Goal: Task Accomplishment & Management: Complete application form

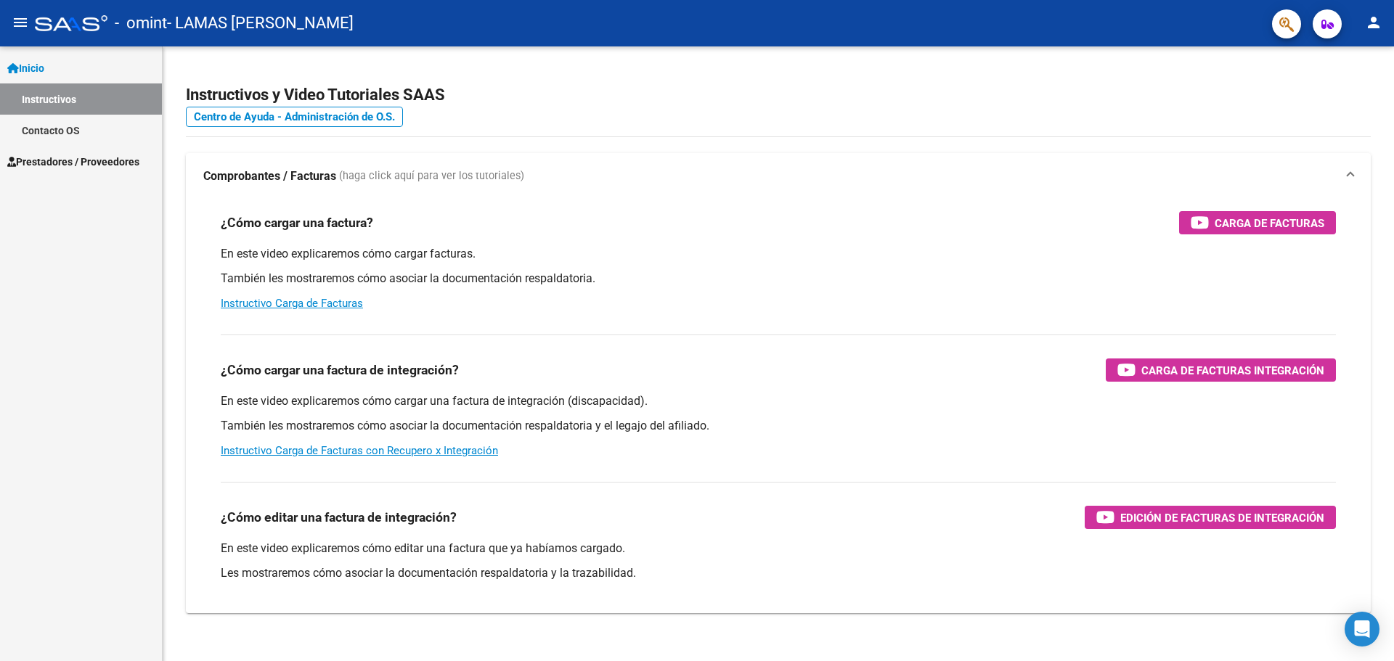
click at [1375, 20] on mat-icon "person" at bounding box center [1373, 22] width 17 height 17
click at [758, 87] on div at bounding box center [697, 330] width 1394 height 661
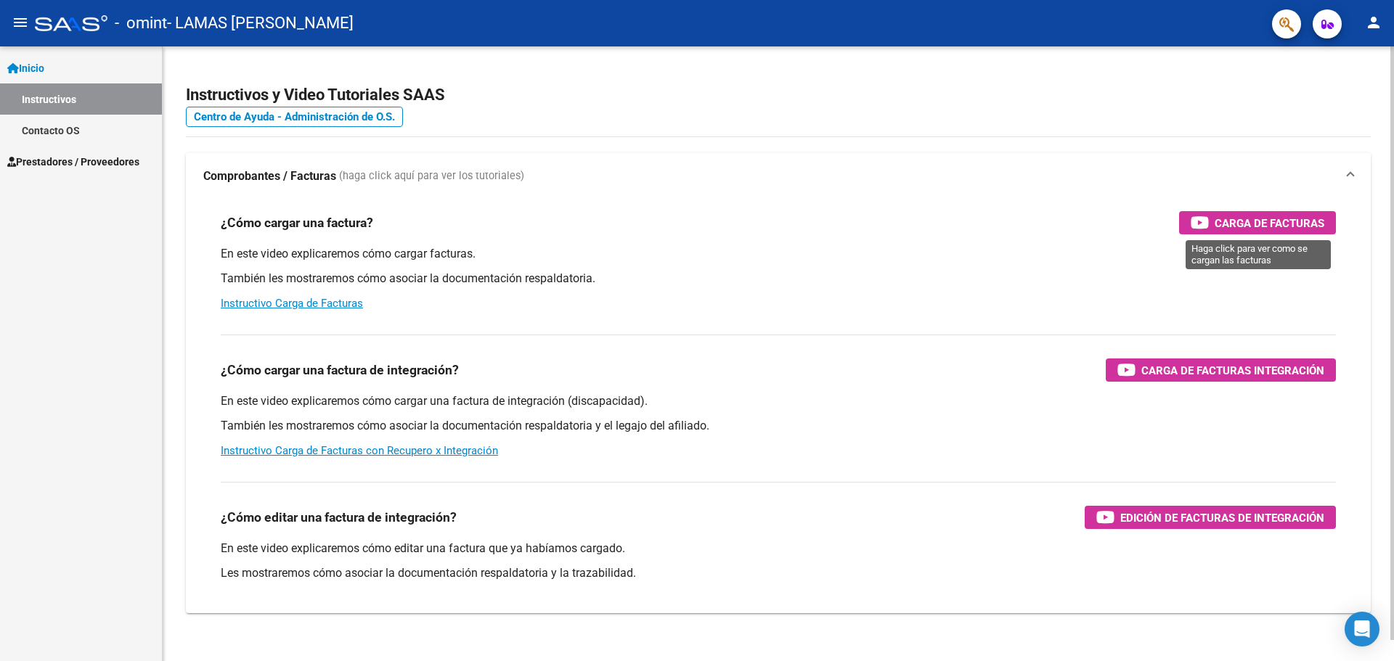
click at [1231, 229] on span "Carga de Facturas" at bounding box center [1270, 223] width 110 height 18
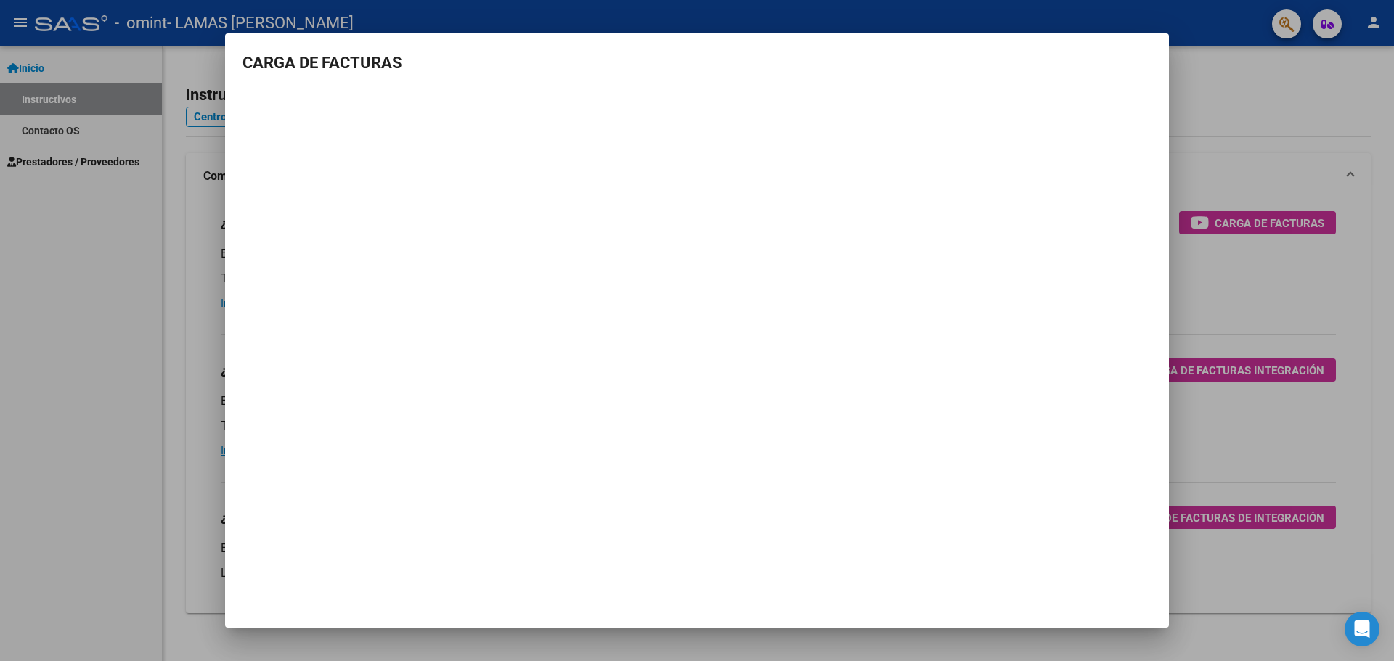
click at [59, 174] on div at bounding box center [697, 330] width 1394 height 661
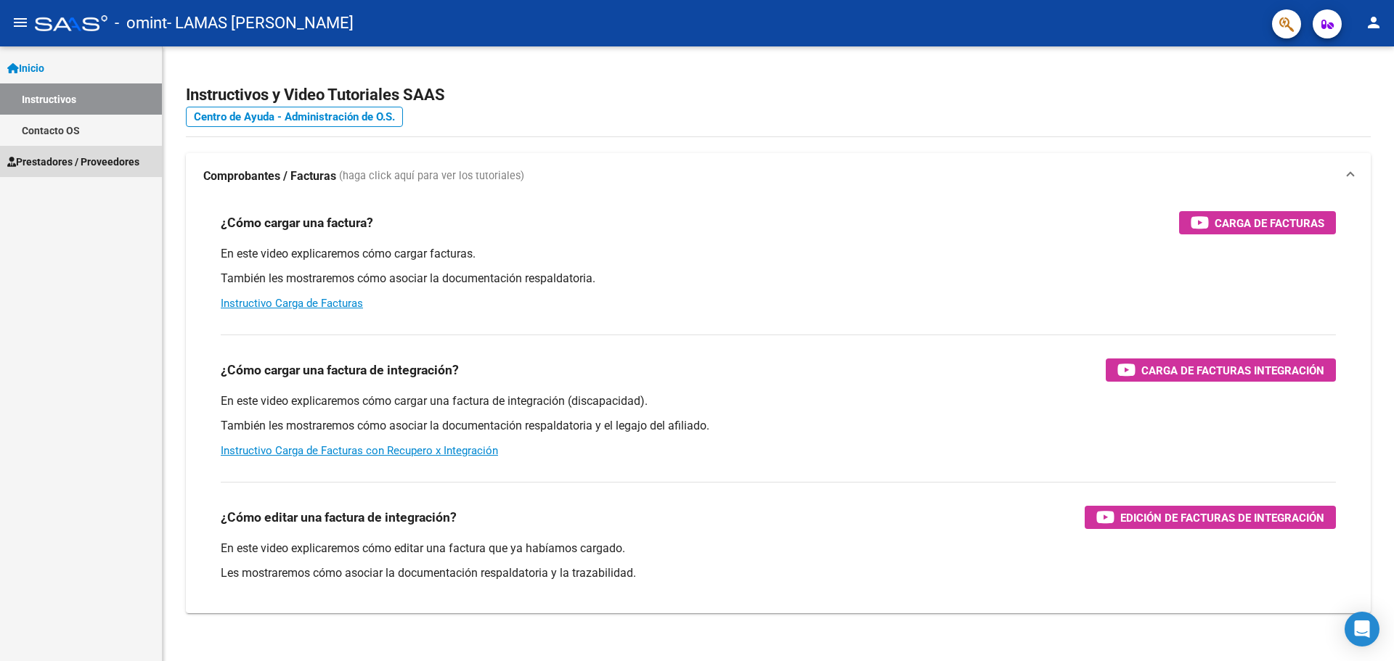
click at [60, 163] on span "Prestadores / Proveedores" at bounding box center [73, 162] width 132 height 16
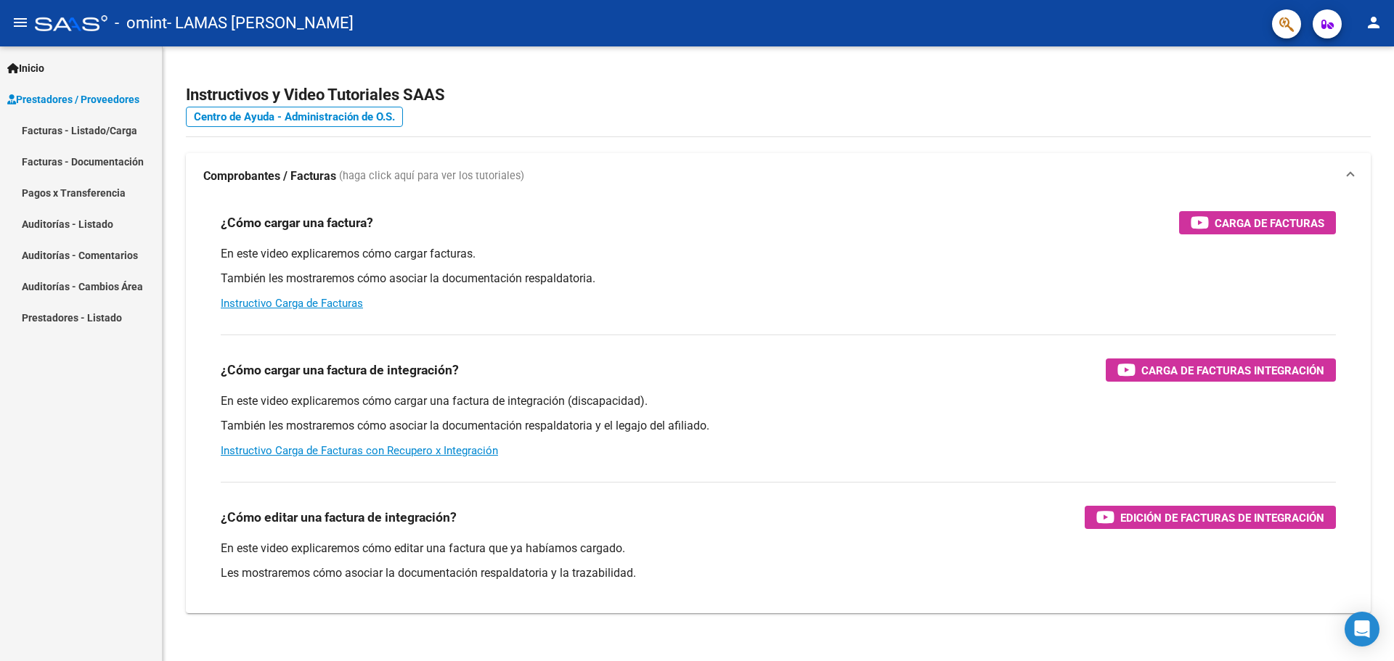
click at [78, 129] on link "Facturas - Listado/Carga" at bounding box center [81, 130] width 162 height 31
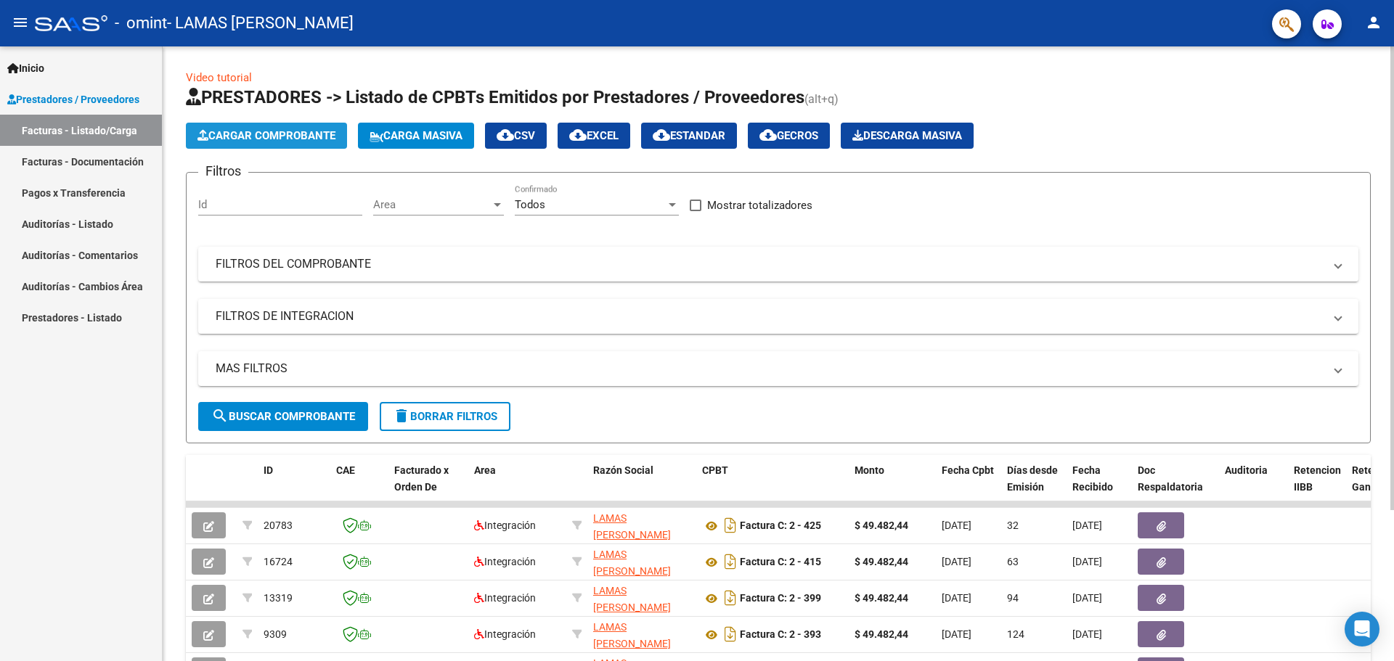
click at [237, 129] on span "Cargar Comprobante" at bounding box center [266, 135] width 138 height 13
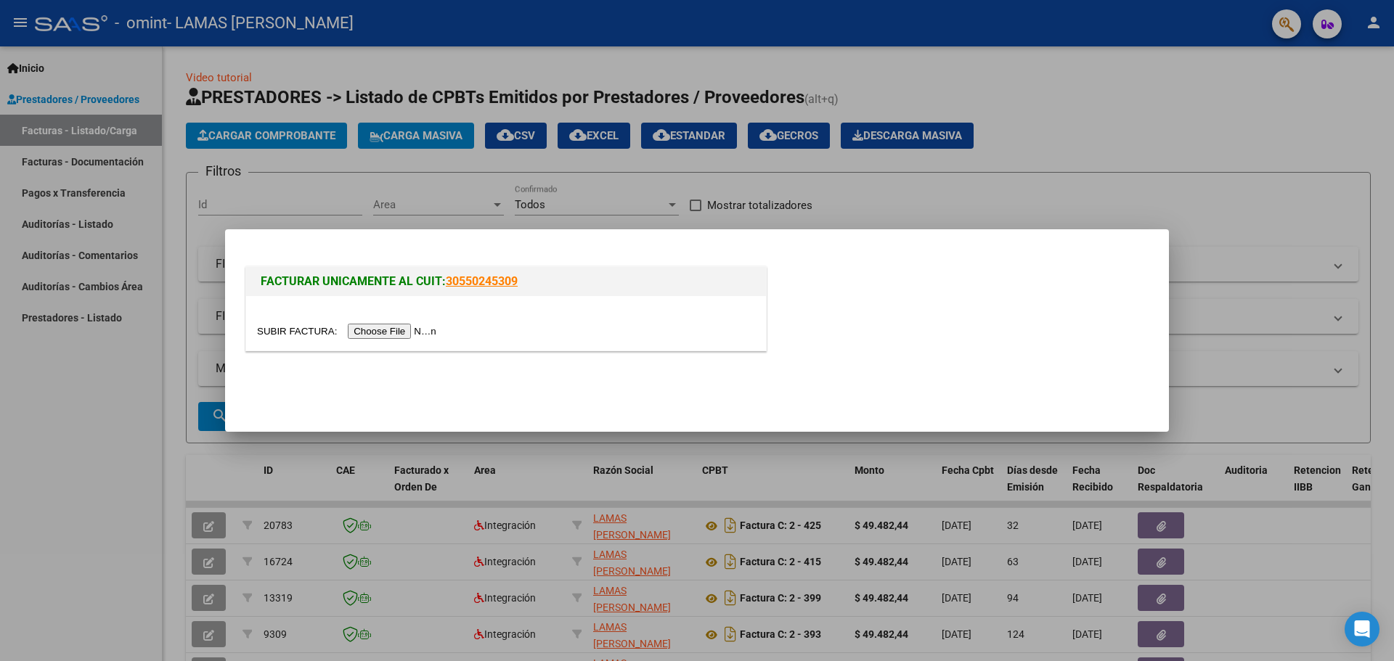
click at [375, 331] on input "file" at bounding box center [349, 331] width 184 height 15
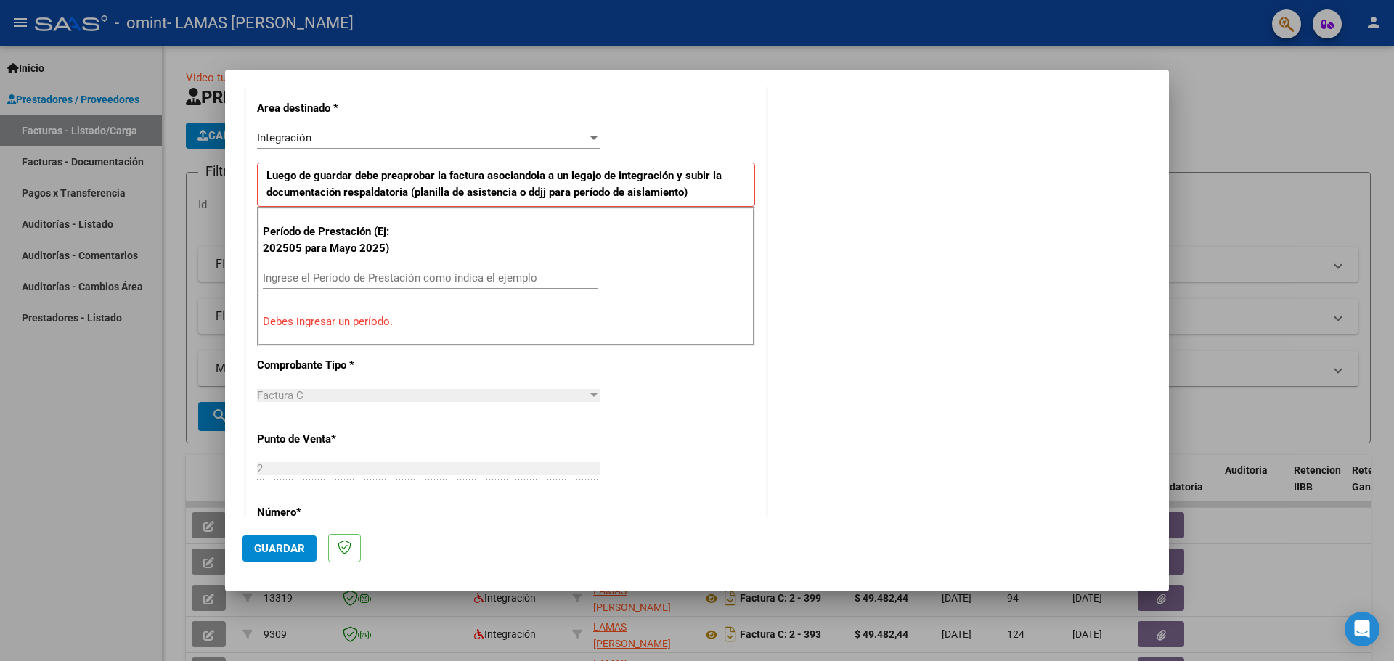
scroll to position [306, 0]
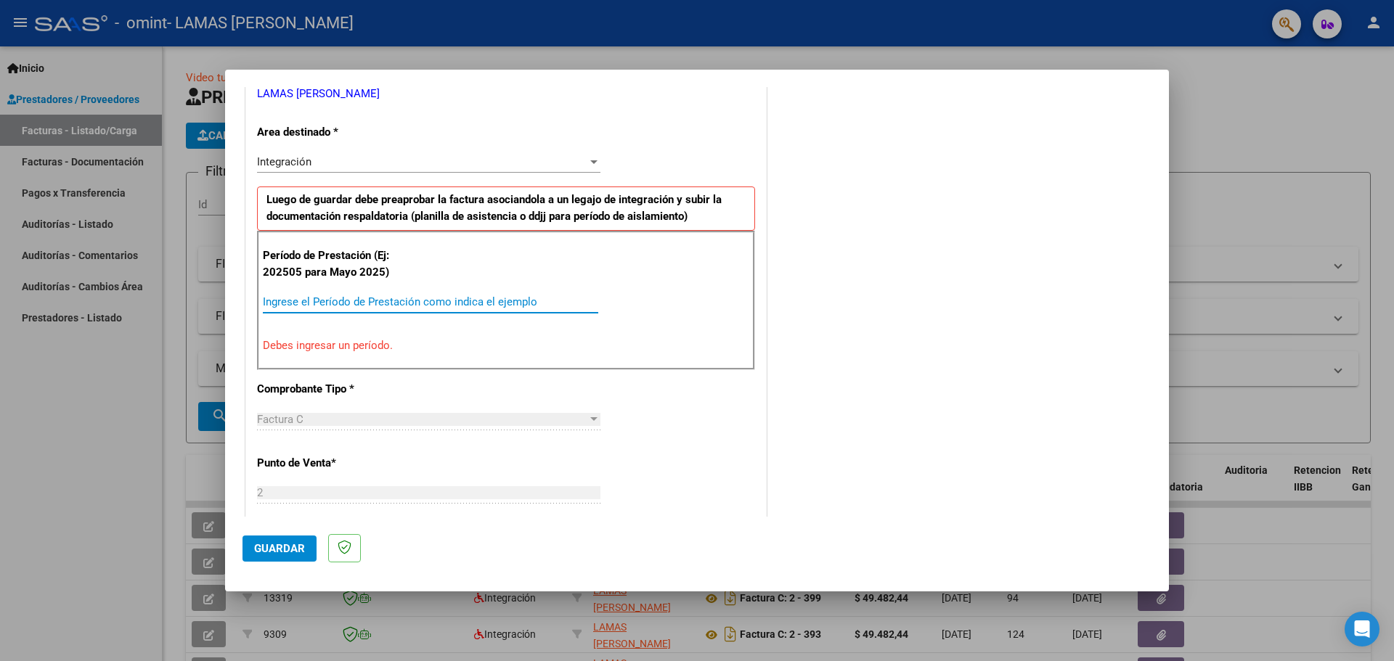
click at [348, 304] on input "Ingrese el Período de Prestación como indica el ejemplo" at bounding box center [430, 301] width 335 height 13
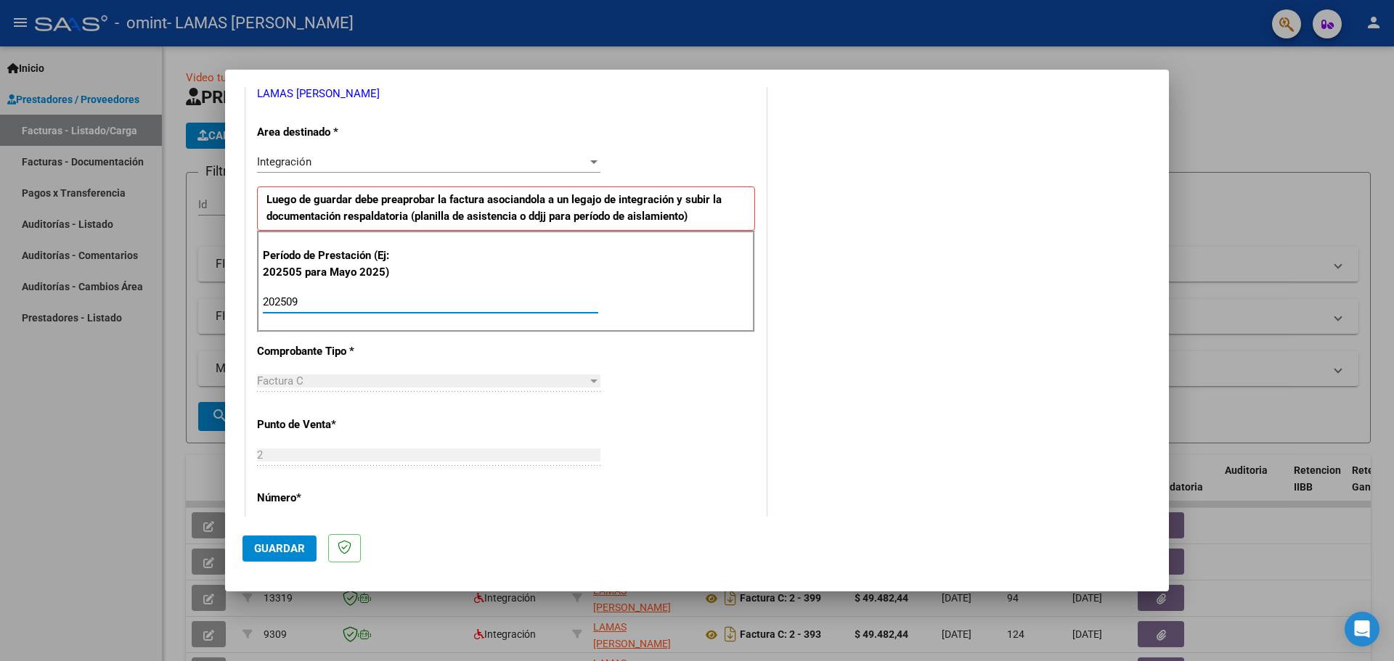
type input "202509"
click at [277, 551] on span "Guardar" at bounding box center [279, 548] width 51 height 13
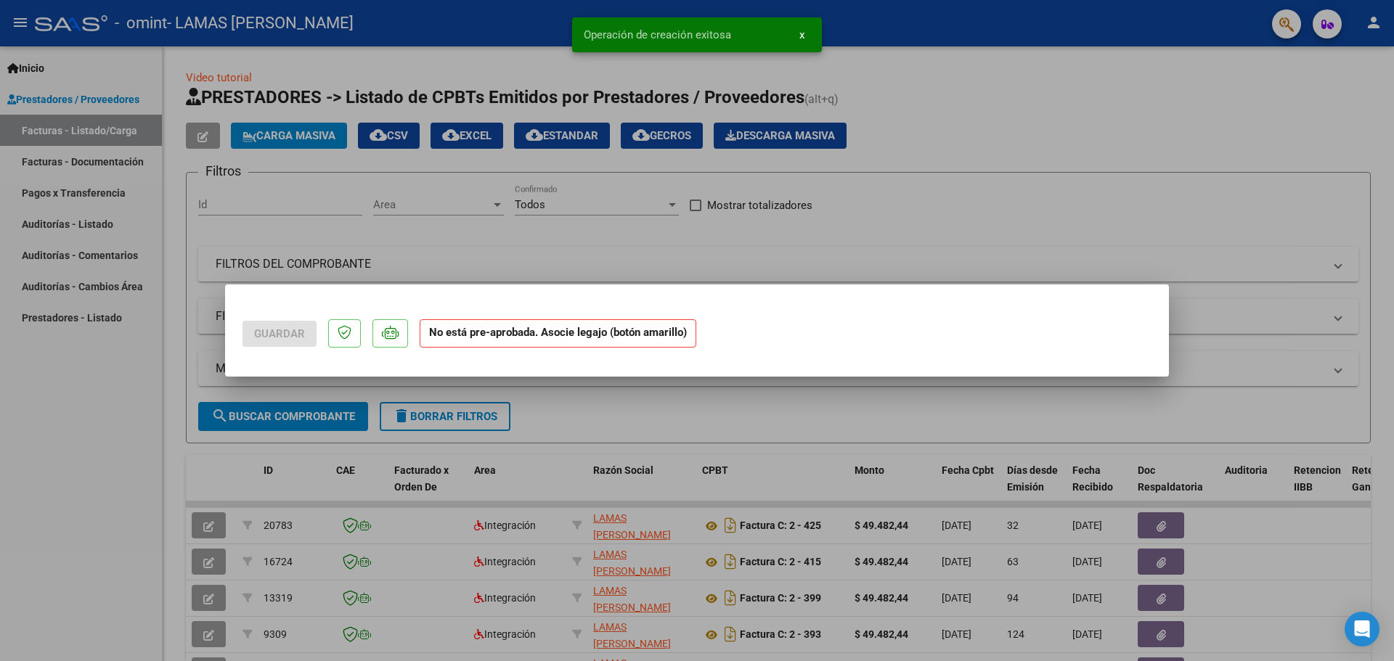
scroll to position [0, 0]
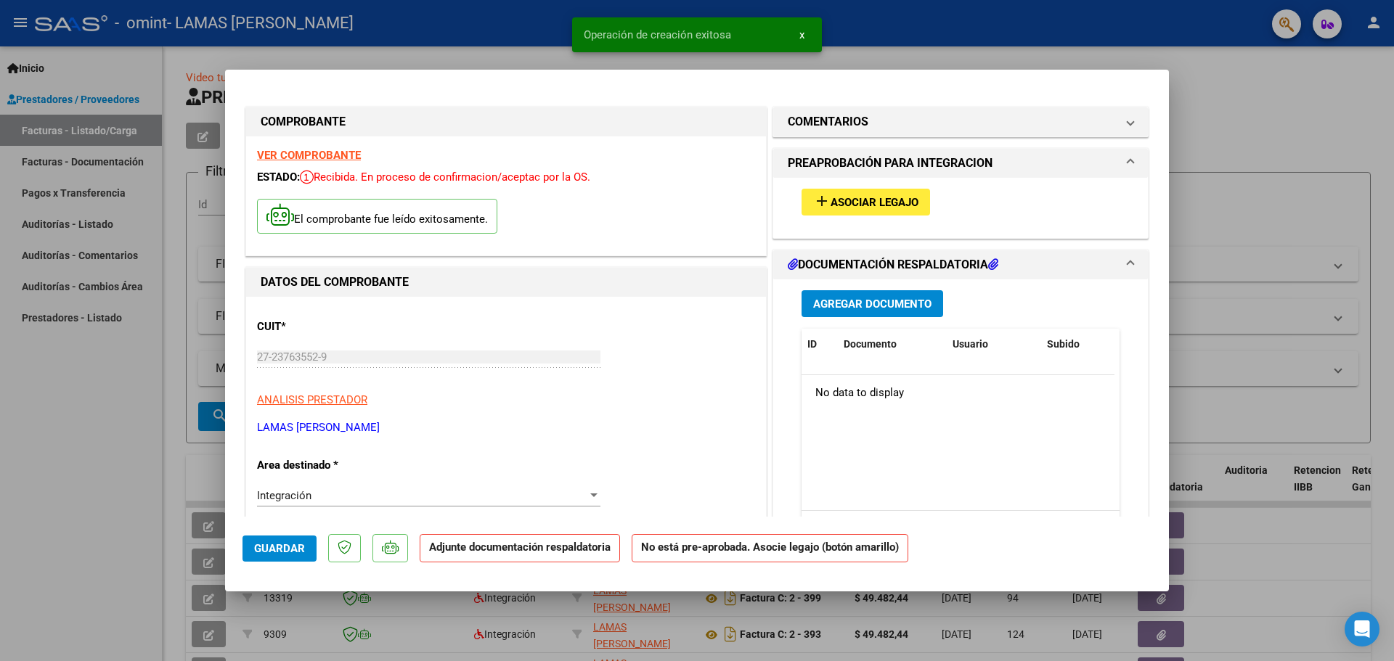
click at [855, 203] on span "Asociar Legajo" at bounding box center [875, 202] width 88 height 13
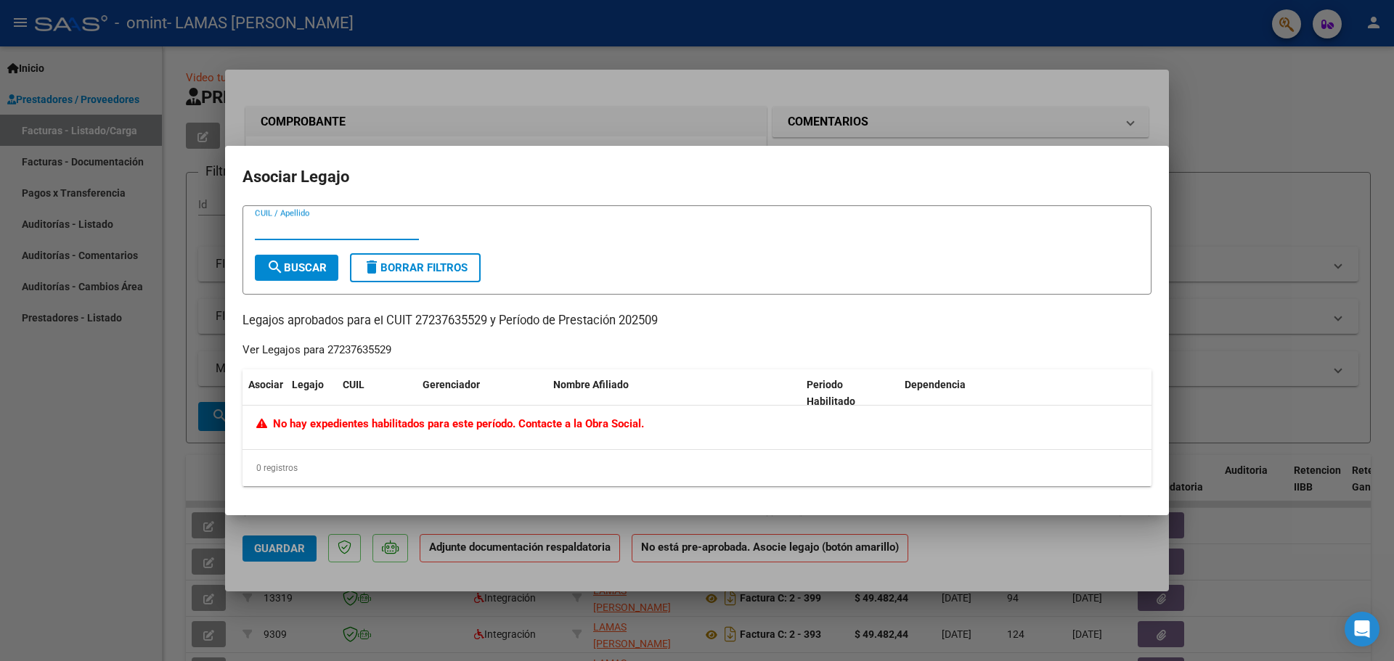
click at [317, 223] on input "CUIL / Apellido" at bounding box center [337, 228] width 164 height 13
click at [311, 280] on button "search Buscar" at bounding box center [296, 268] width 83 height 26
click at [305, 226] on input "CUIL / Apellido" at bounding box center [337, 228] width 164 height 13
type input "27237635529"
click at [288, 266] on span "search Buscar" at bounding box center [296, 267] width 60 height 13
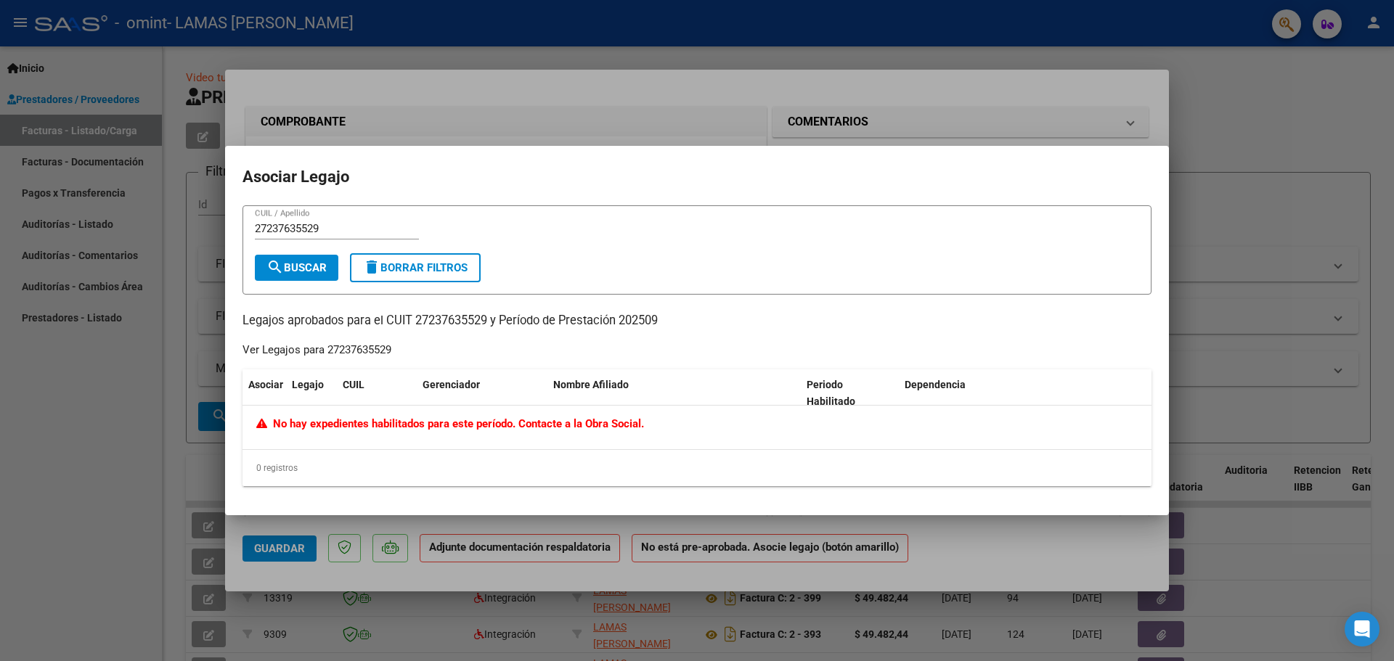
click at [977, 110] on div at bounding box center [697, 330] width 1394 height 661
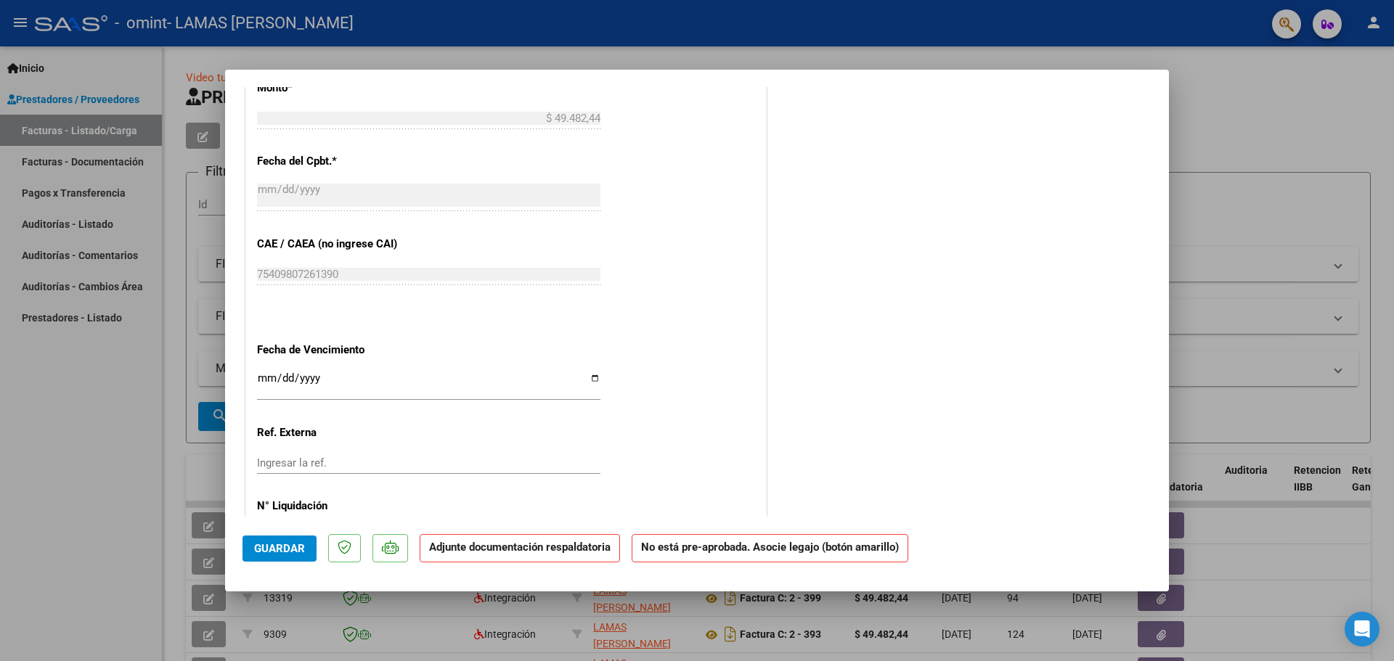
scroll to position [832, 0]
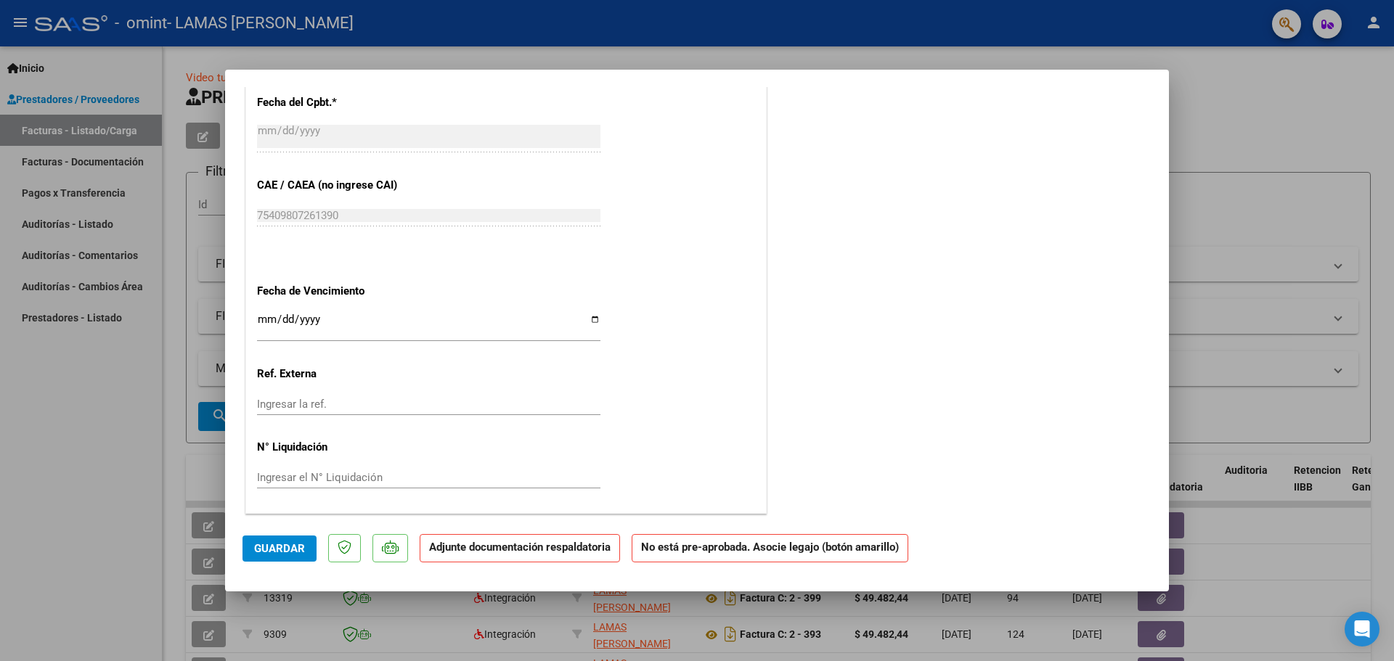
click at [471, 553] on strong "Adjunte documentación respaldatoria" at bounding box center [520, 547] width 182 height 13
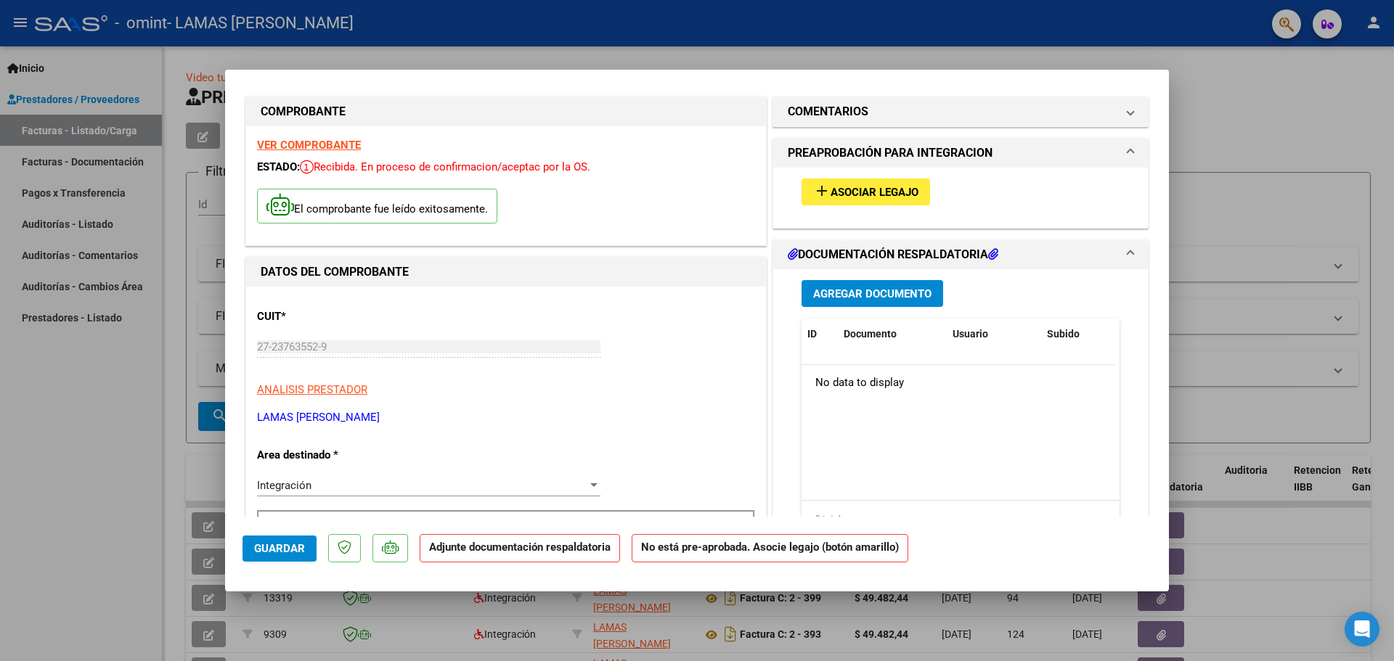
scroll to position [0, 0]
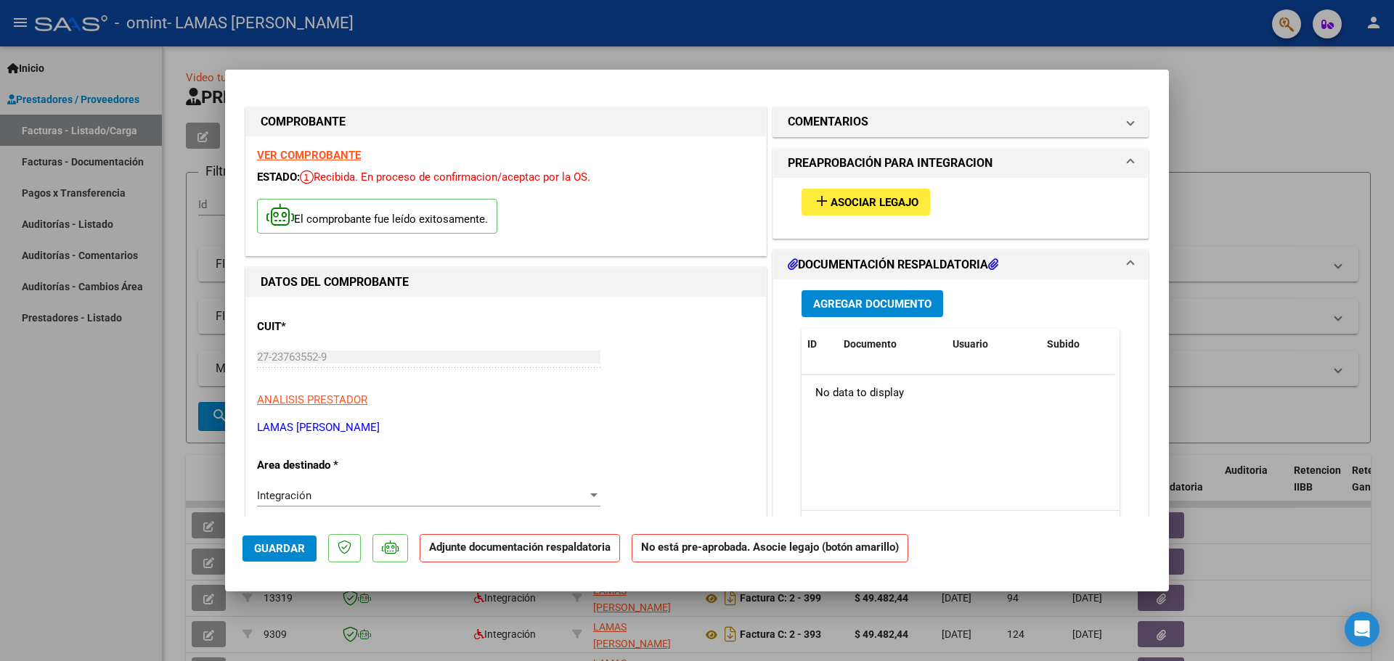
click at [862, 195] on span "add Asociar Legajo" at bounding box center [865, 201] width 105 height 13
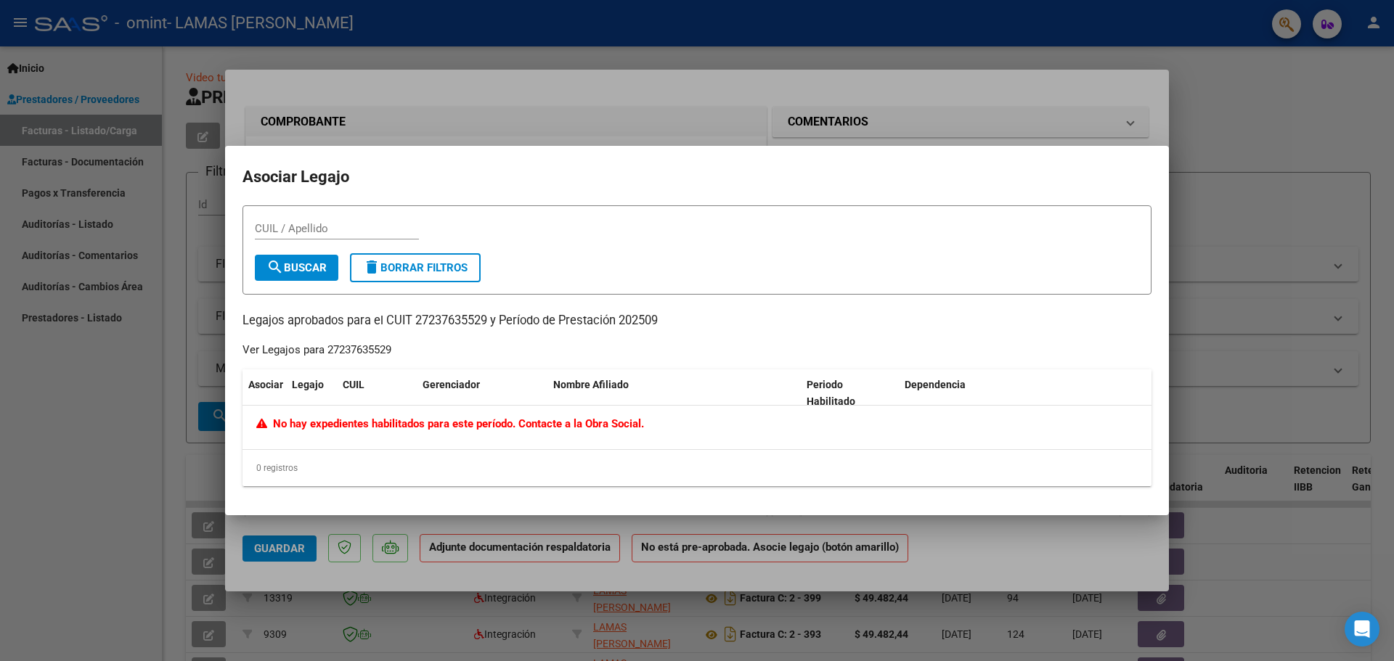
click at [970, 228] on div "CUIL / Apellido" at bounding box center [697, 236] width 884 height 36
click at [422, 274] on span "delete Borrar Filtros" at bounding box center [415, 267] width 105 height 13
click at [294, 264] on span "search Buscar" at bounding box center [296, 267] width 60 height 13
click at [823, 131] on div at bounding box center [697, 330] width 1394 height 661
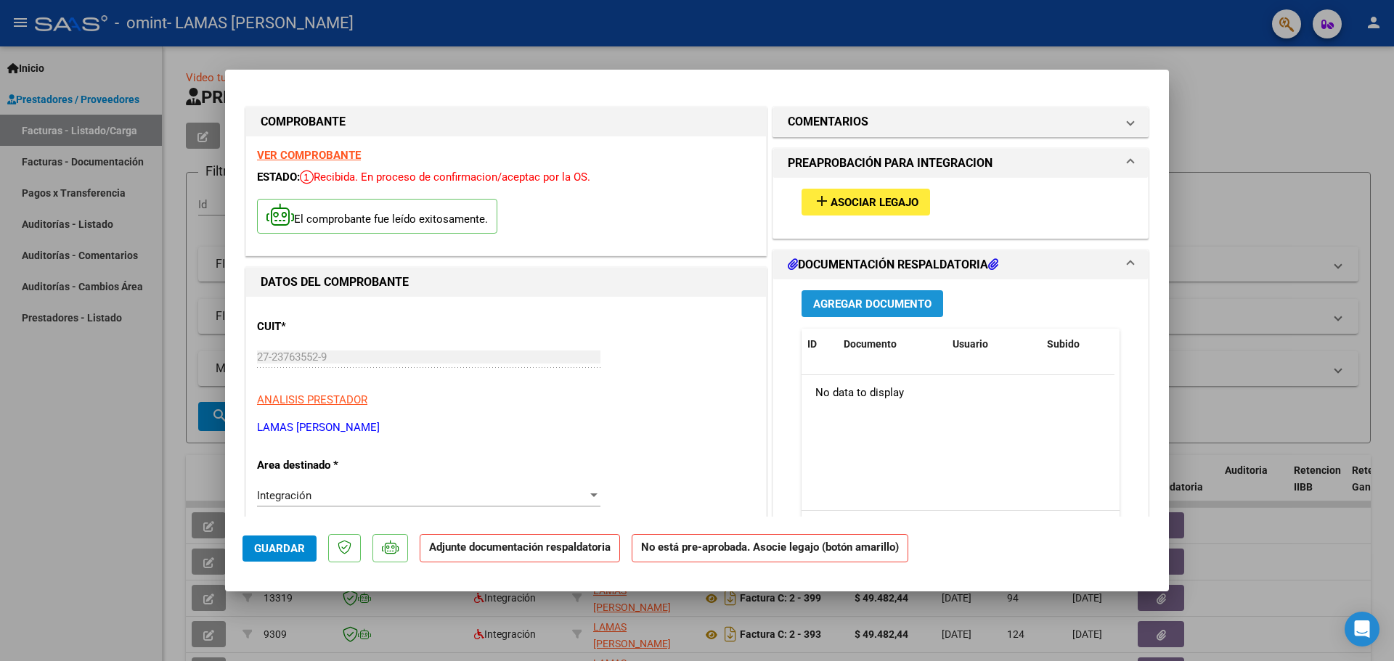
click at [838, 307] on span "Agregar Documento" at bounding box center [872, 304] width 118 height 13
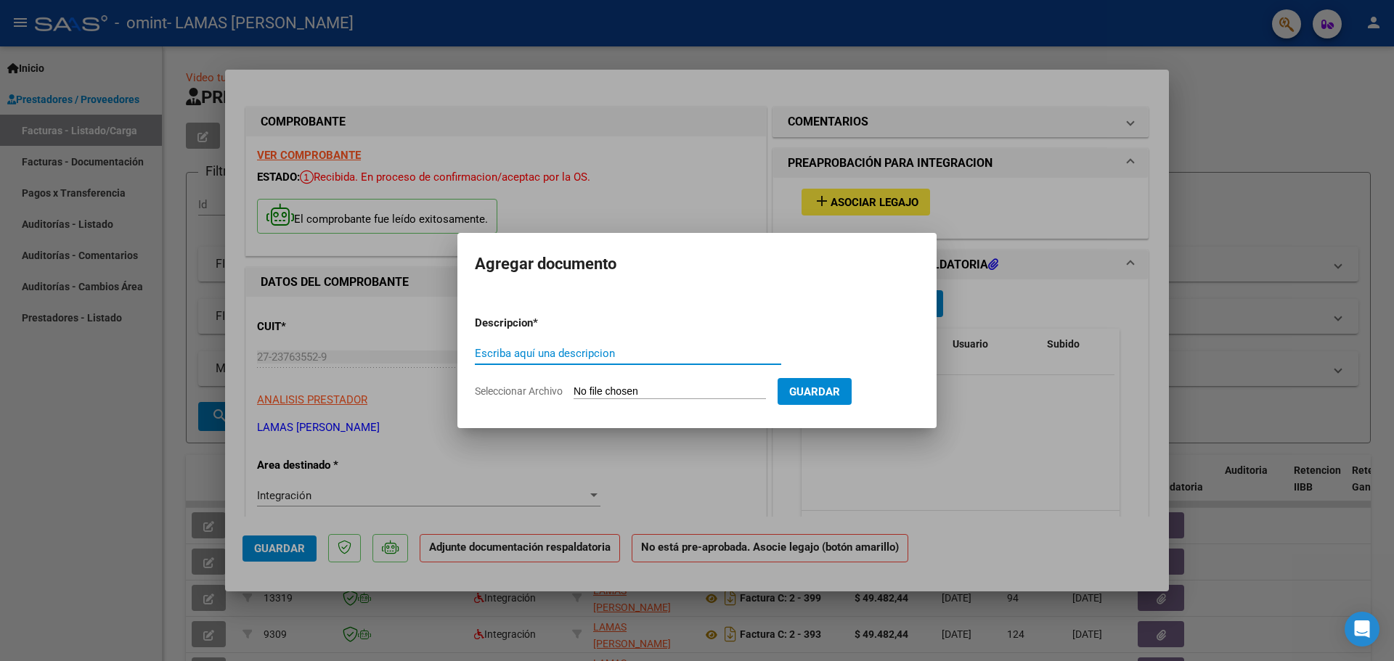
click at [820, 386] on span "Guardar" at bounding box center [814, 392] width 51 height 13
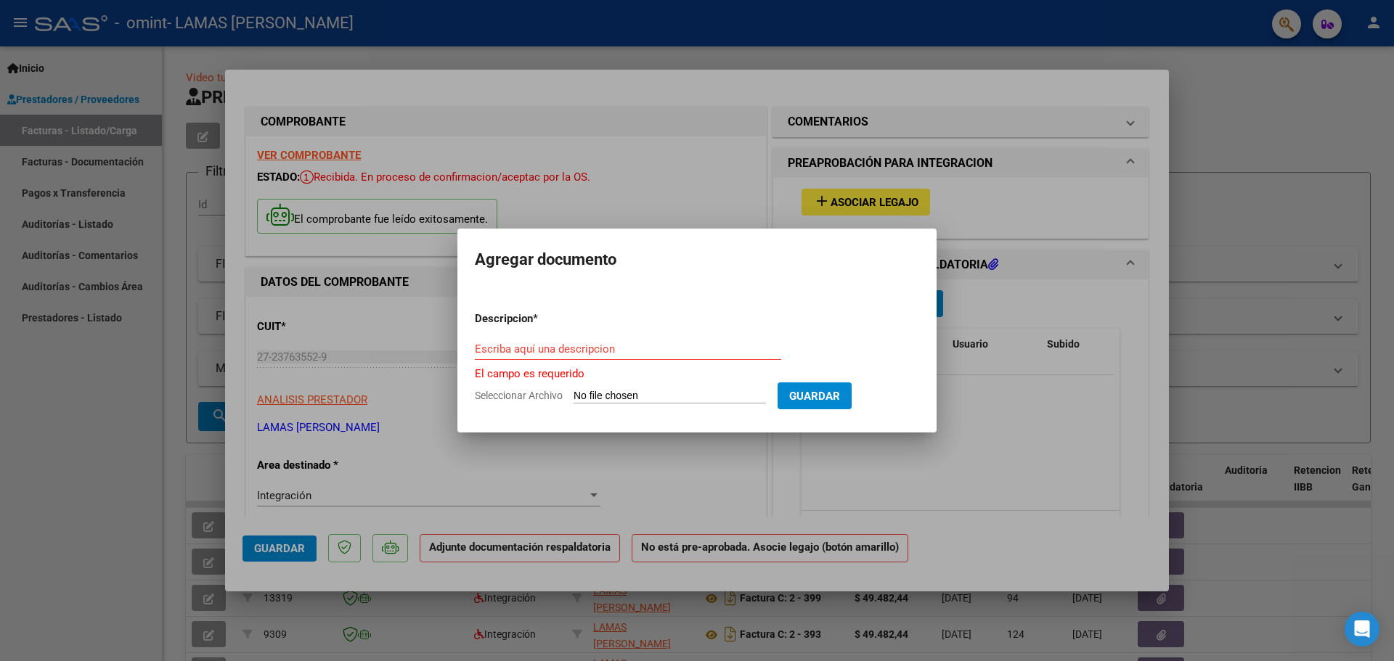
click at [606, 391] on input "Seleccionar Archivo" at bounding box center [670, 397] width 192 height 14
type input "C:\fakepath\PLANILLA [PERSON_NAME] [DATE].pdf"
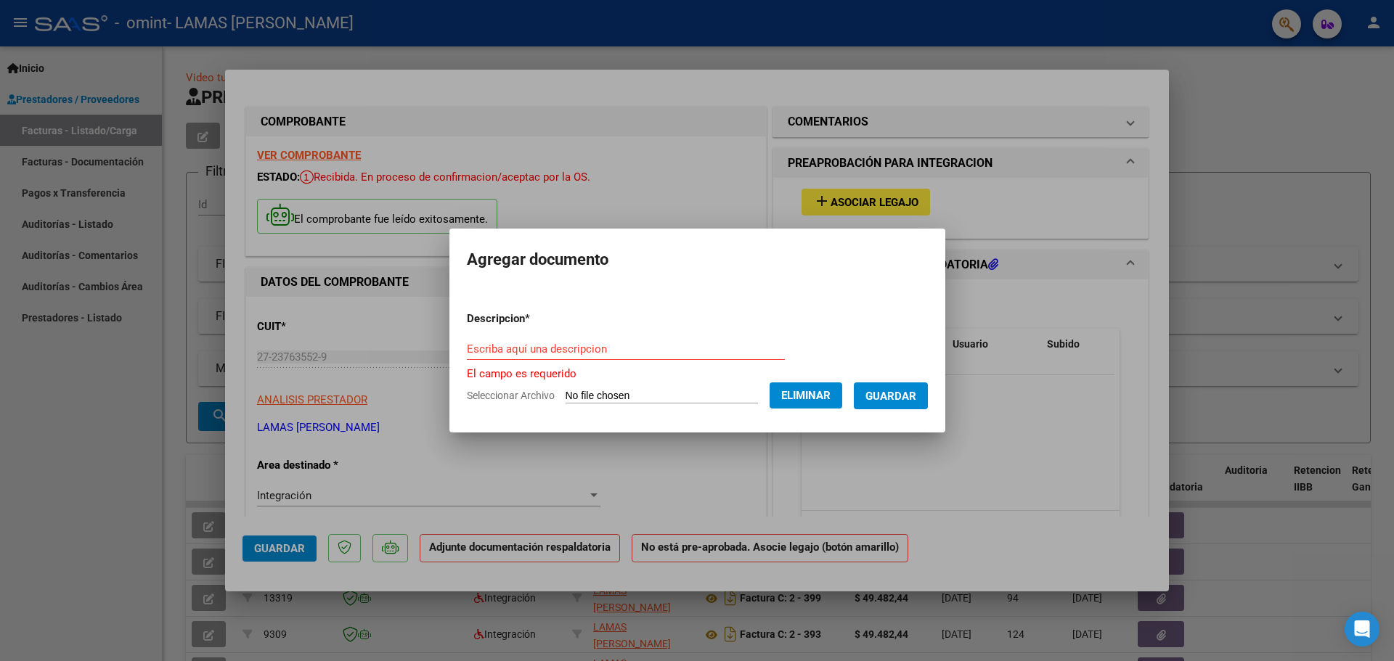
click at [526, 346] on input "Escriba aquí una descripcion" at bounding box center [626, 349] width 318 height 13
type input "p"
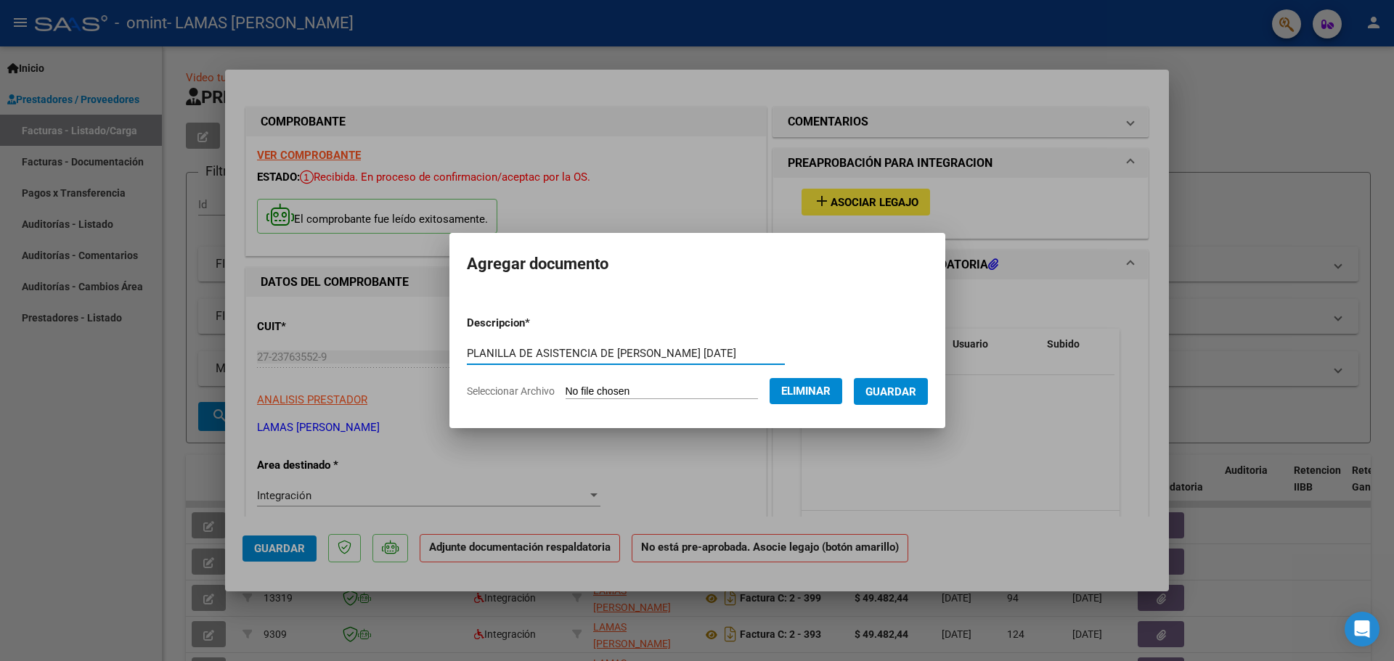
scroll to position [0, 6]
type input "PLANILLA DE ASISTENCIA DE [PERSON_NAME] [DATE]"
click at [897, 393] on span "Guardar" at bounding box center [890, 392] width 51 height 13
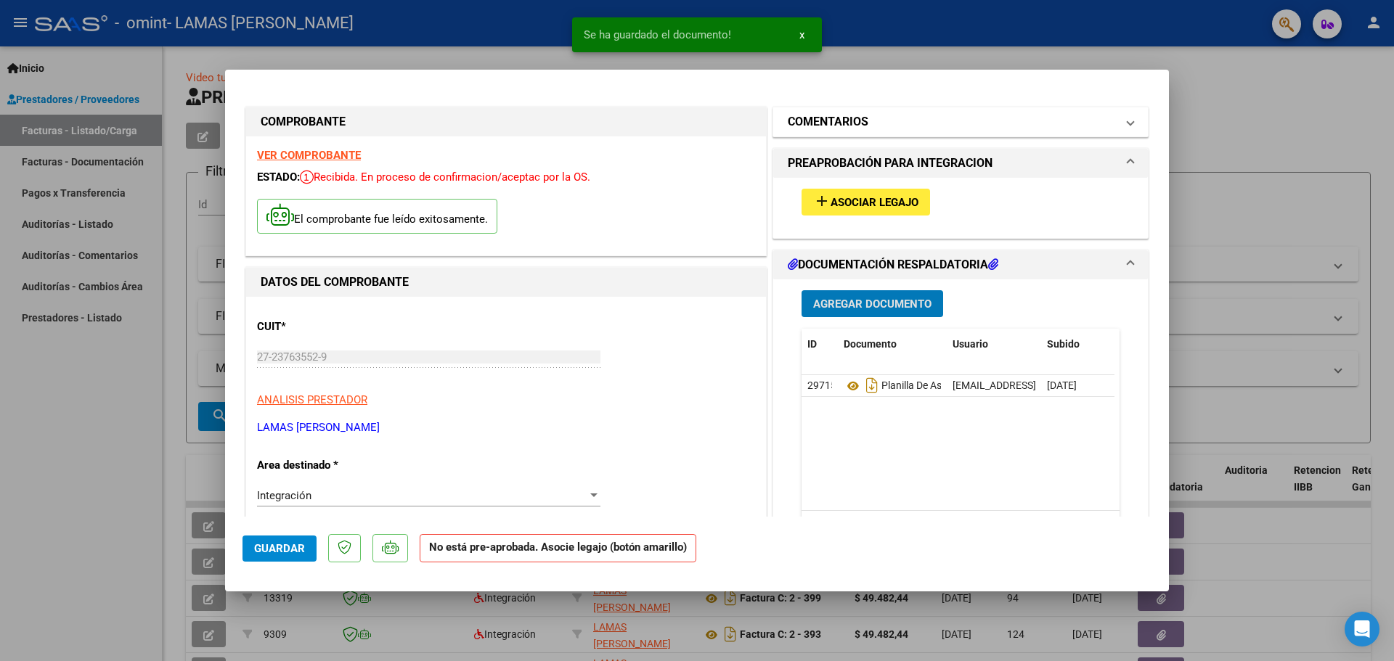
click at [851, 118] on h1 "COMENTARIOS" at bounding box center [828, 121] width 81 height 17
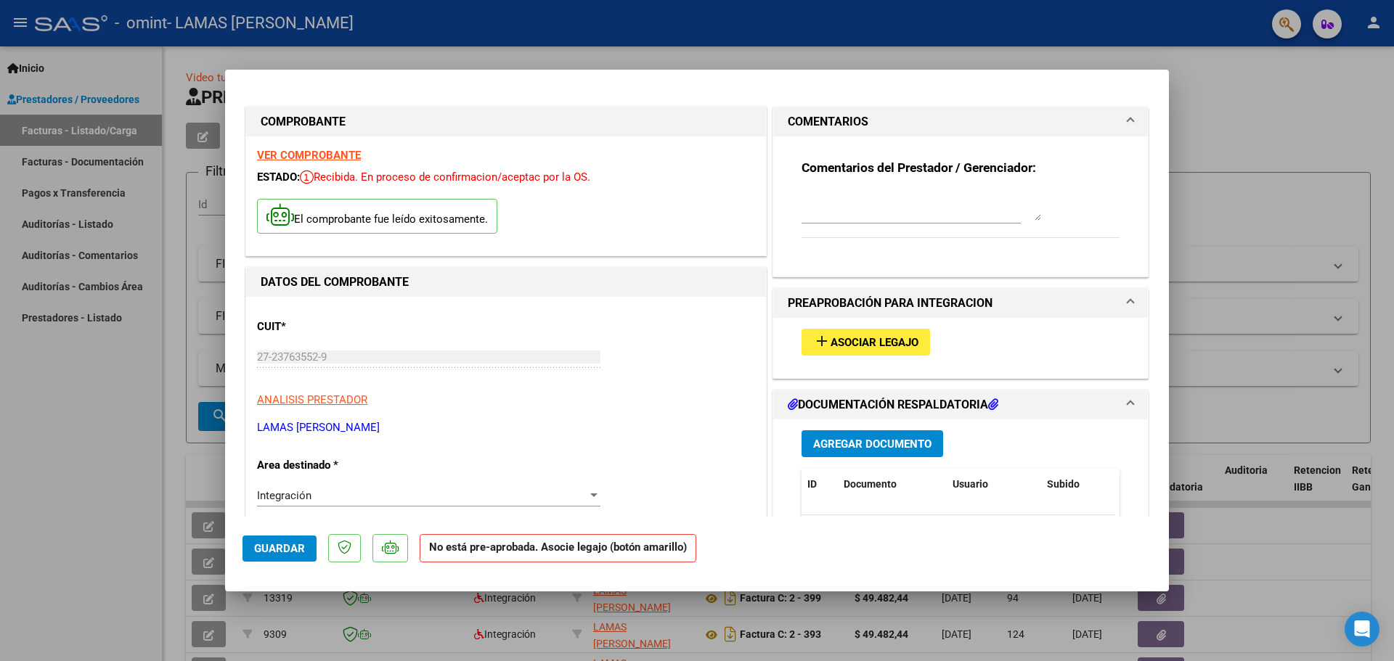
click at [854, 219] on textarea at bounding box center [922, 206] width 240 height 29
type textarea "n"
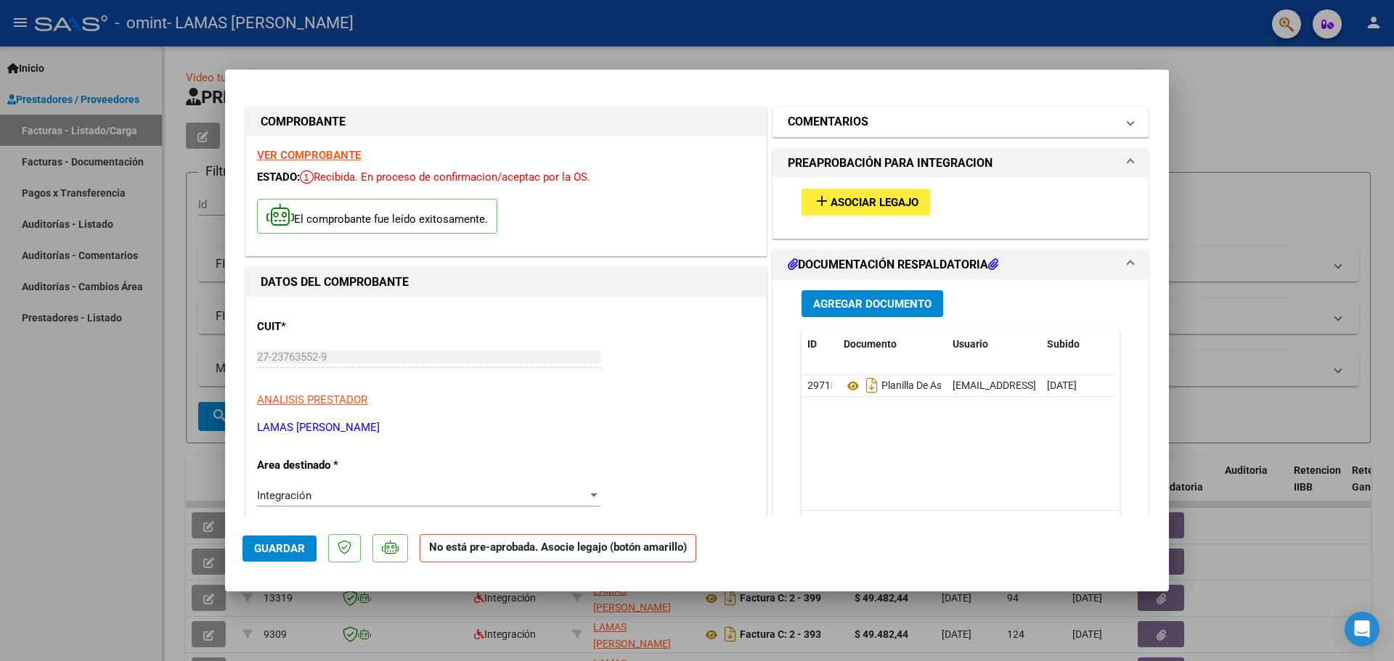
click at [916, 118] on mat-panel-title "COMENTARIOS" at bounding box center [952, 121] width 328 height 17
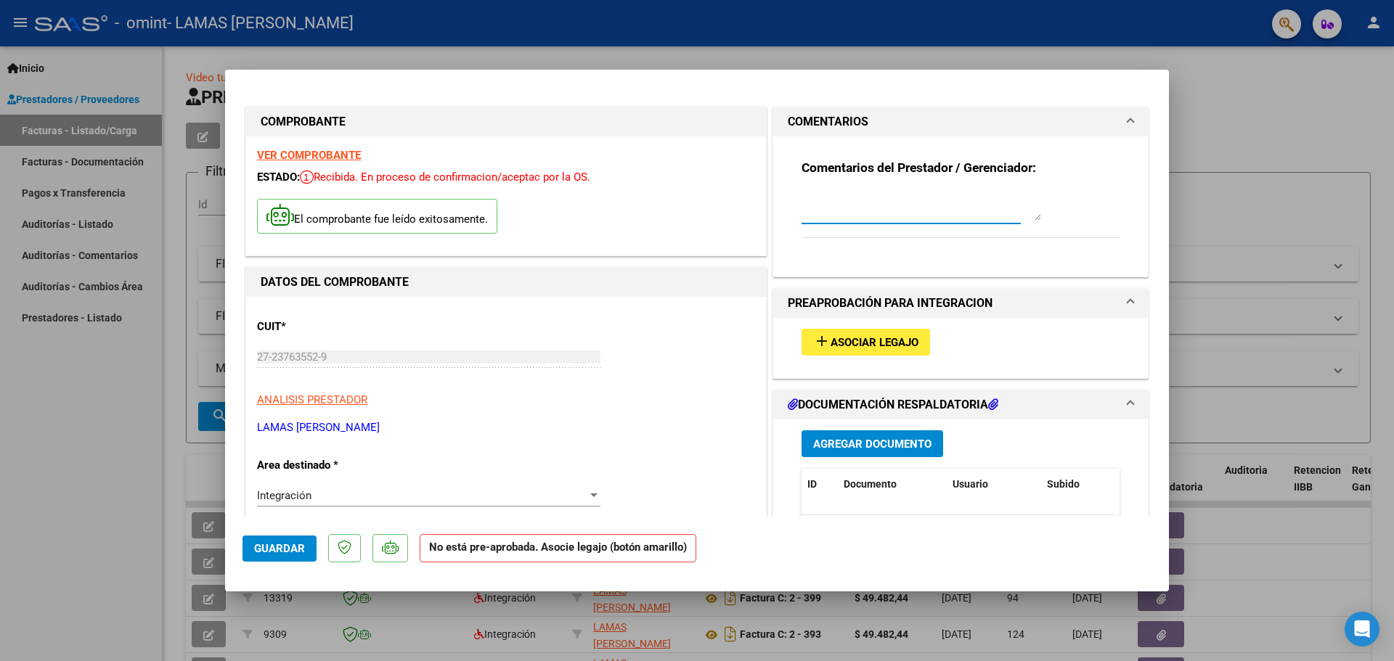
click at [860, 213] on textarea at bounding box center [922, 206] width 240 height 29
type textarea "NO SE ENCONTRÓ EL LEGAJO DE LA PACIENTE"
click at [505, 221] on div "El comprobante fue leído exitosamente." at bounding box center [506, 219] width 498 height 54
click at [518, 310] on div "CUIT * 27-23763552-9 Ingresar CUIT ANALISIS PRESTADOR [PERSON_NAME] [PERSON_NAM…" at bounding box center [506, 372] width 498 height 128
click at [831, 342] on span "Asociar Legajo" at bounding box center [875, 342] width 88 height 13
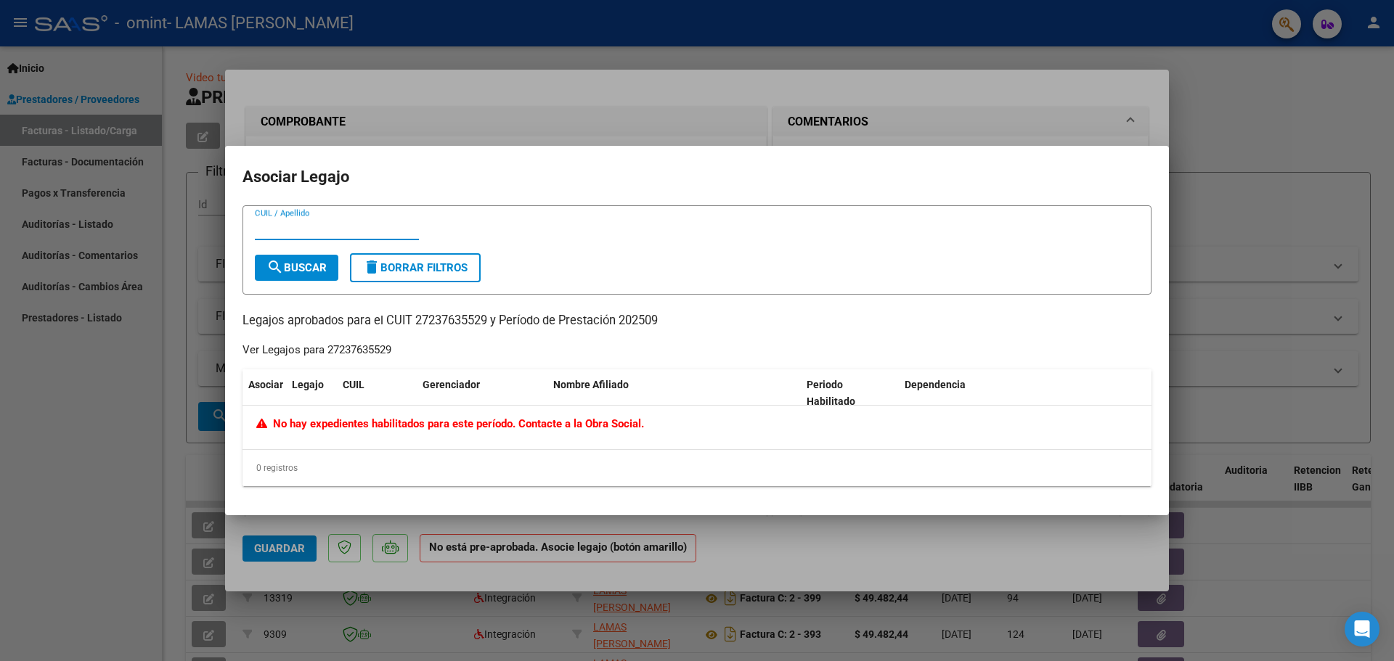
click at [327, 423] on span "No hay expedientes habilitados para este período. Contacte a la Obra Social." at bounding box center [450, 423] width 388 height 13
click at [253, 422] on div "No hay expedientes habilitados para este período. Contacte a la Obra Social." at bounding box center [696, 428] width 909 height 44
click at [261, 371] on datatable-header-cell "Asociar" at bounding box center [264, 394] width 44 height 48
click at [321, 380] on span "Legajo" at bounding box center [308, 385] width 32 height 12
click at [366, 383] on div "CUIL" at bounding box center [377, 385] width 68 height 17
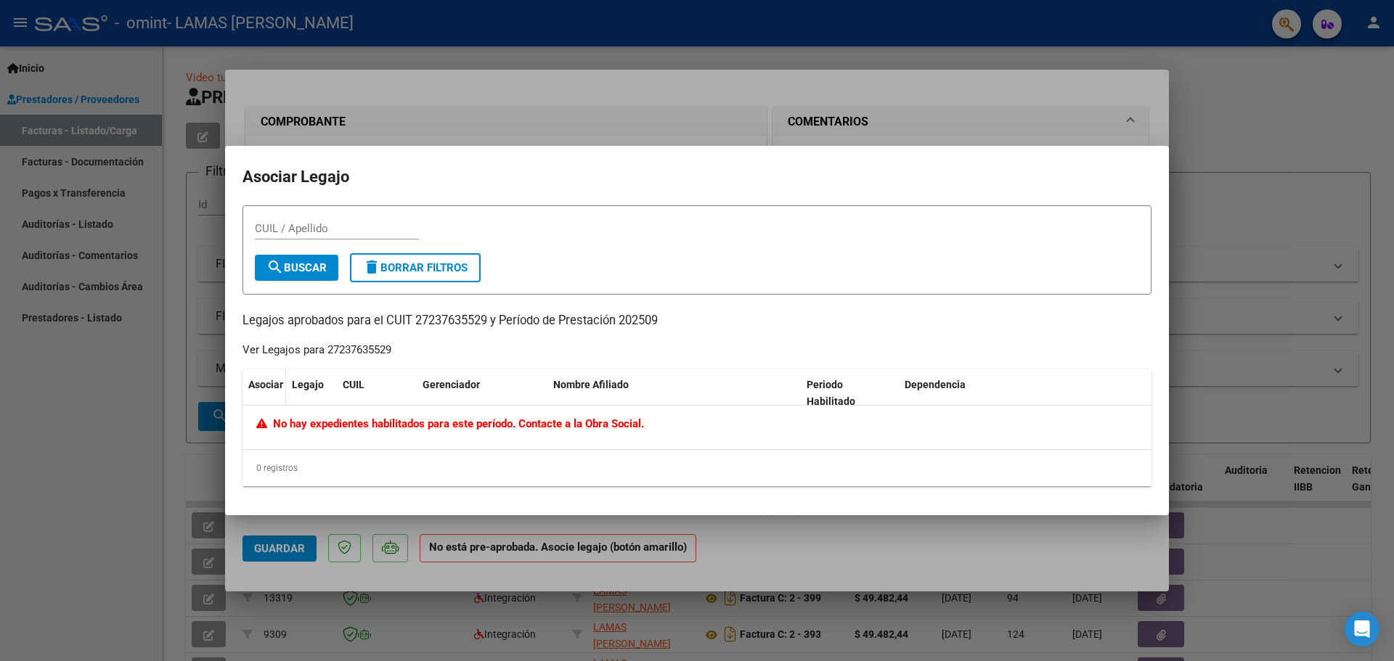
click at [276, 394] on datatable-header-cell "Asociar" at bounding box center [264, 394] width 44 height 48
drag, startPoint x: 426, startPoint y: 387, endPoint x: 509, endPoint y: 385, distance: 82.8
click at [427, 387] on span "Gerenciador" at bounding box center [451, 385] width 57 height 12
click at [831, 379] on span "Periodo Habilitado" at bounding box center [831, 393] width 49 height 28
click at [709, 121] on div at bounding box center [697, 330] width 1394 height 661
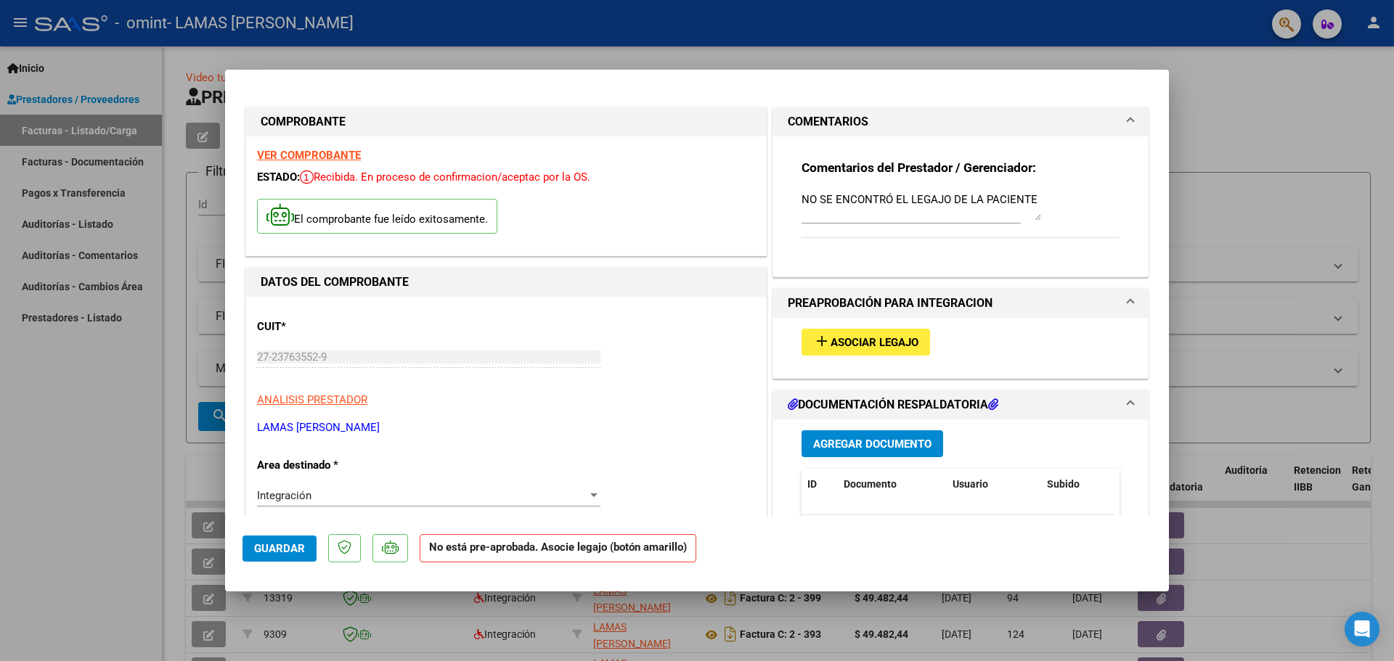
click at [881, 344] on span "Asociar Legajo" at bounding box center [875, 342] width 88 height 13
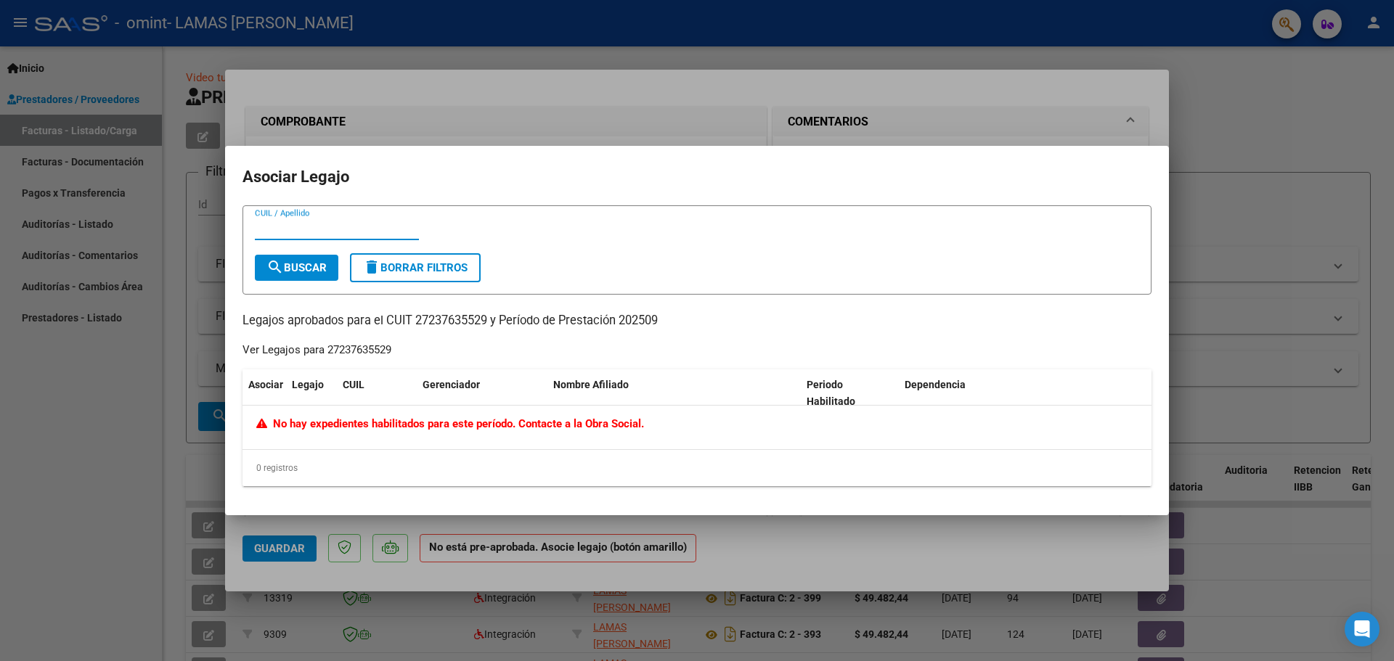
click at [879, 182] on h2 "Asociar Legajo" at bounding box center [696, 177] width 909 height 28
click at [786, 543] on div at bounding box center [697, 330] width 1394 height 661
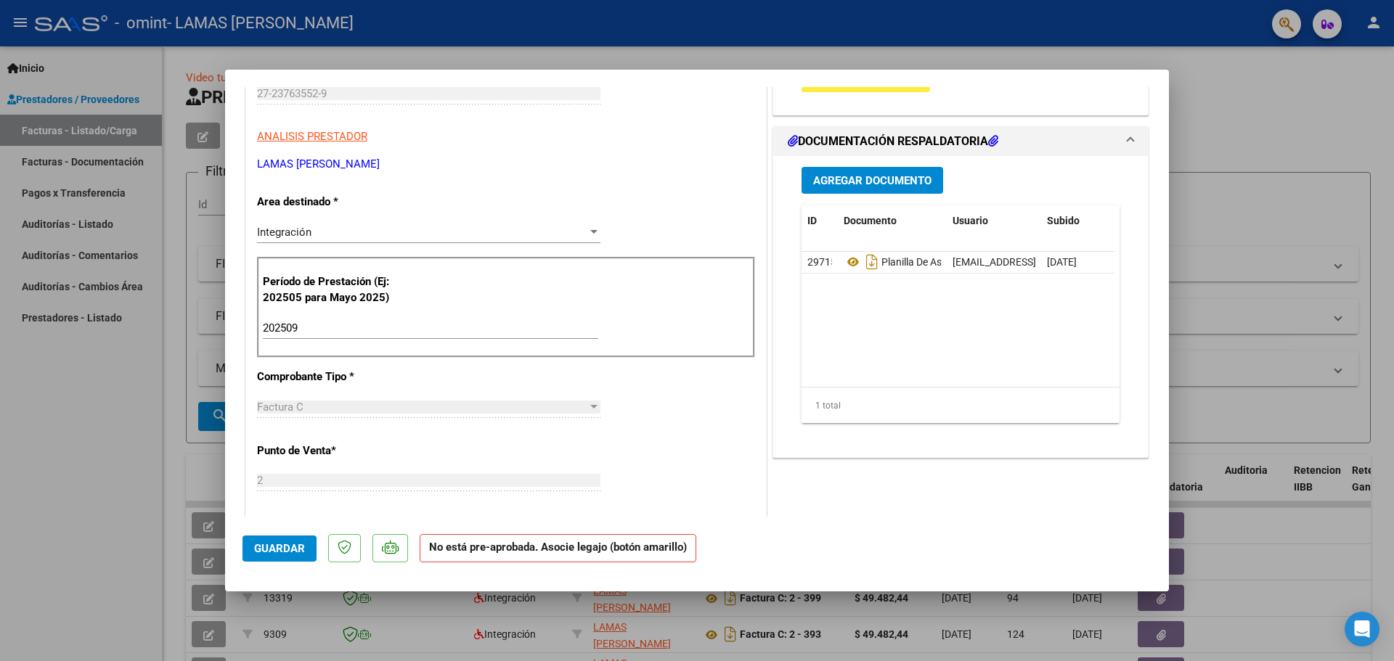
scroll to position [290, 0]
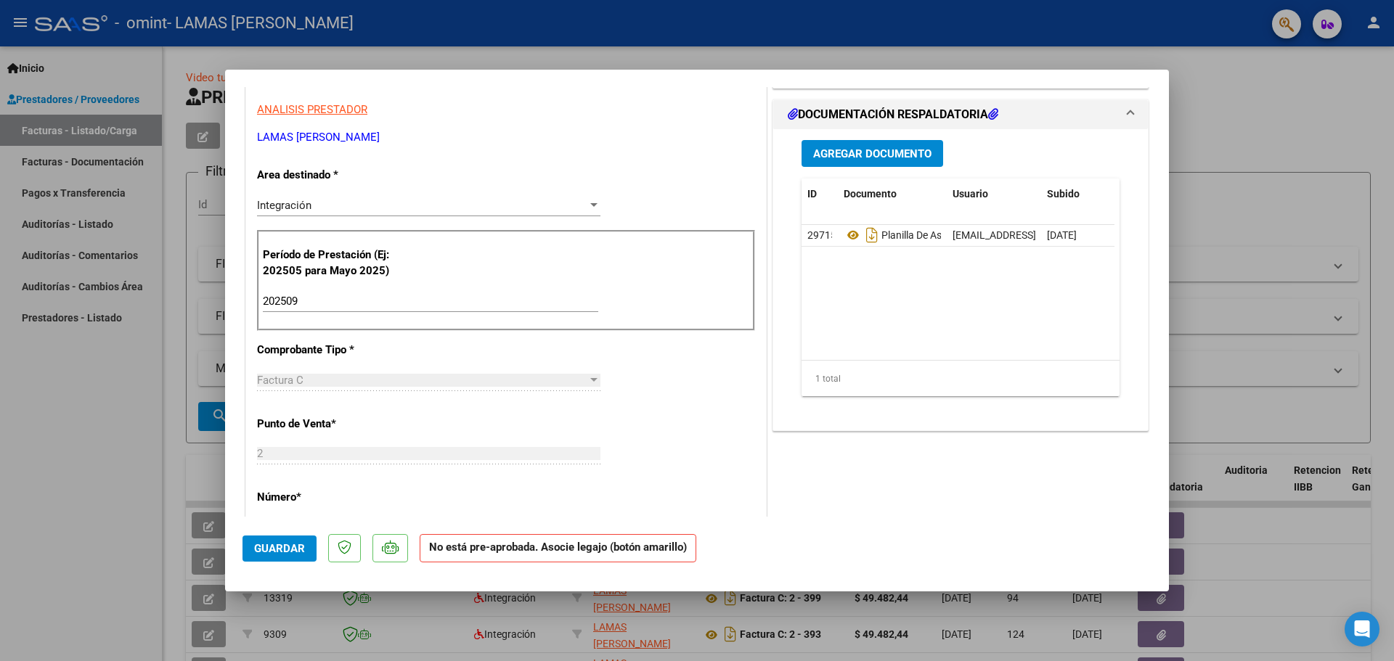
click at [293, 303] on input "202509" at bounding box center [430, 301] width 335 height 13
drag, startPoint x: 293, startPoint y: 301, endPoint x: 301, endPoint y: 301, distance: 8.0
click at [301, 301] on input "202509" at bounding box center [430, 301] width 335 height 13
click at [306, 350] on p "Comprobante Tipo *" at bounding box center [332, 350] width 150 height 17
drag, startPoint x: 311, startPoint y: 297, endPoint x: 252, endPoint y: 292, distance: 59.0
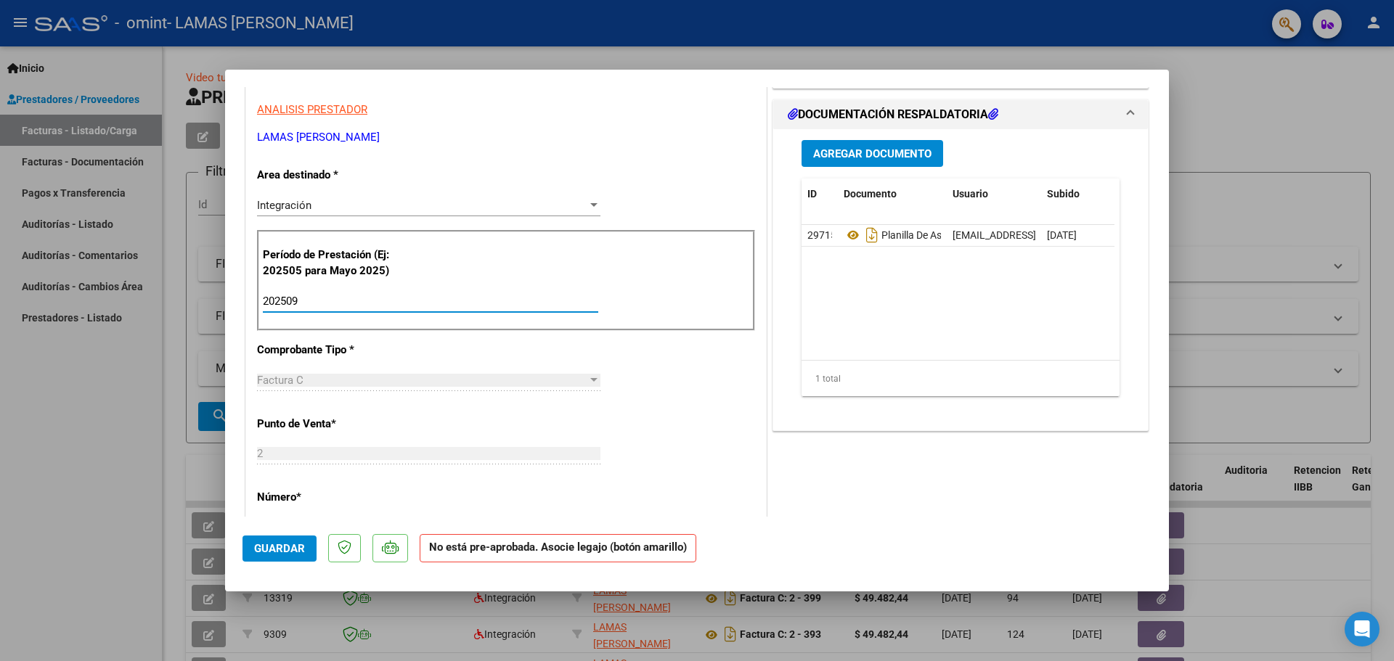
click at [252, 292] on div "CUIT * 27-23763552-9 Ingresar CUIT ANALISIS PRESTADOR [PERSON_NAME] [PERSON_NAM…" at bounding box center [506, 531] width 520 height 1048
type input "202508"
click at [685, 428] on div "CUIT * 27-23763552-9 Ingresar CUIT ANALISIS PRESTADOR [PERSON_NAME] [PERSON_NAM…" at bounding box center [506, 531] width 520 height 1048
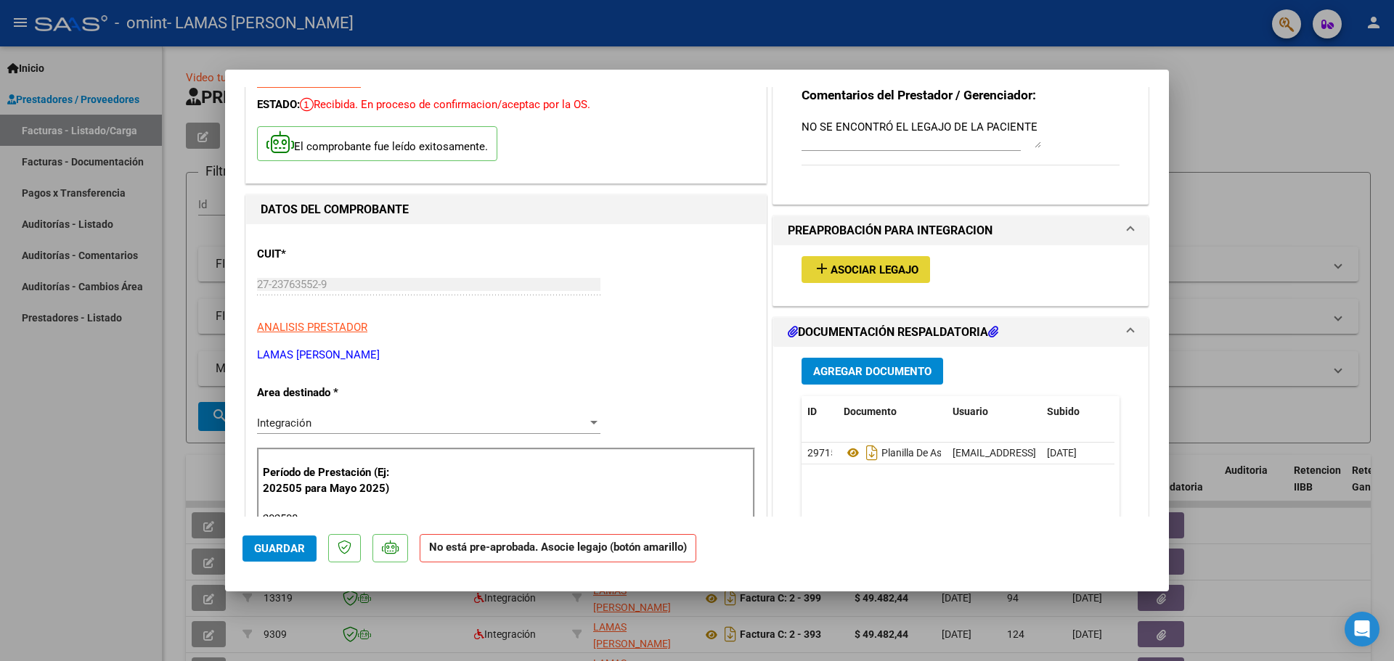
click at [850, 267] on span "Asociar Legajo" at bounding box center [875, 270] width 88 height 13
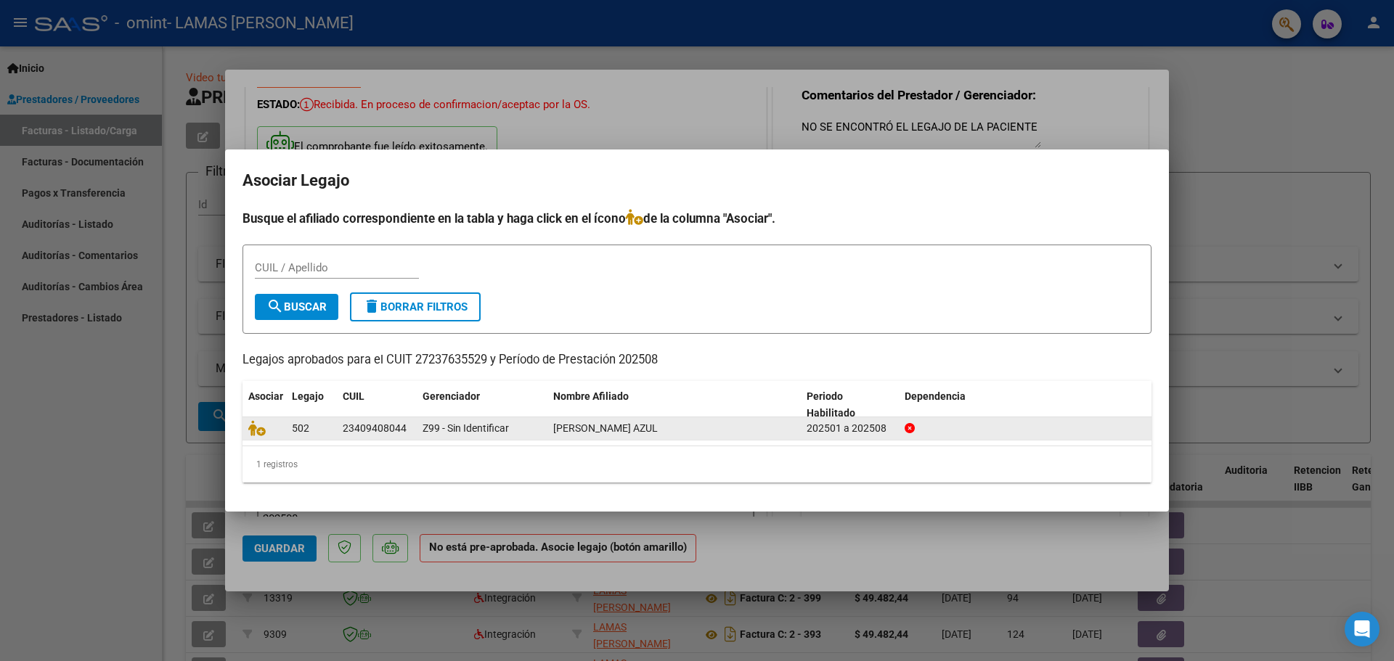
click at [288, 425] on datatable-body-cell "502" at bounding box center [311, 428] width 51 height 23
click at [248, 428] on datatable-body-cell at bounding box center [264, 428] width 44 height 23
click at [253, 428] on icon at bounding box center [256, 428] width 17 height 16
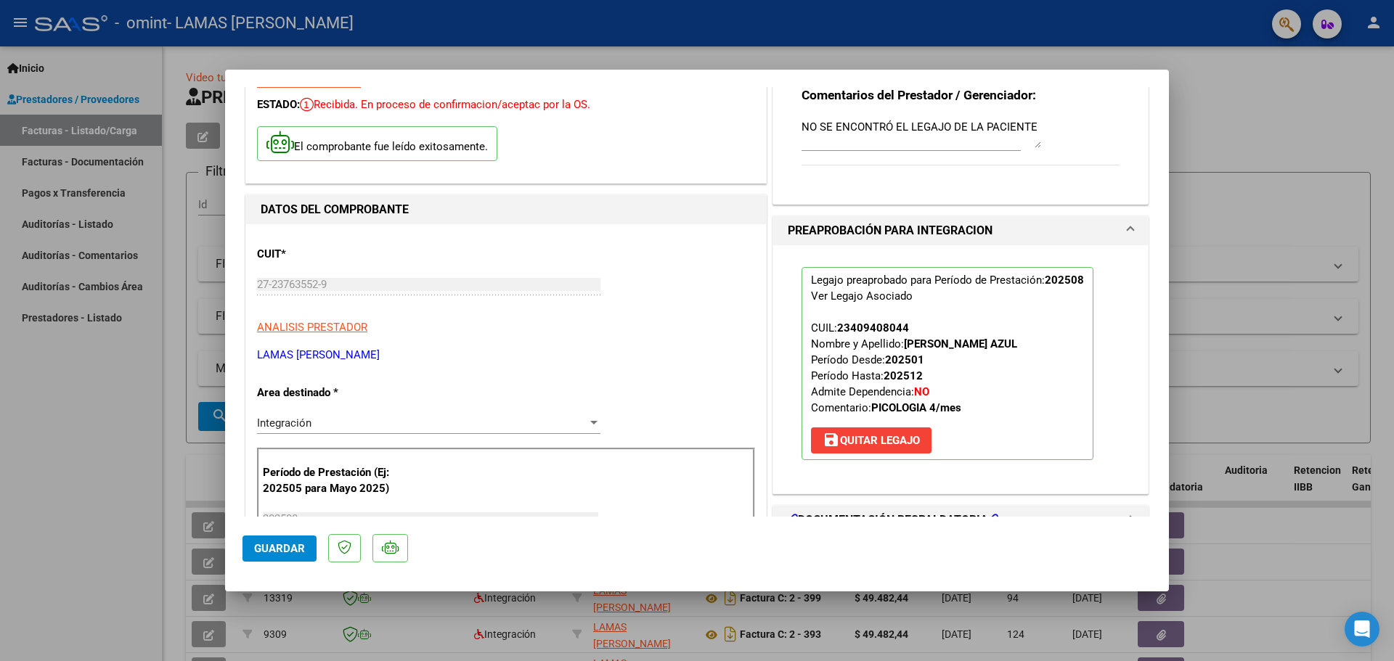
click at [353, 417] on div "Integración" at bounding box center [422, 423] width 330 height 13
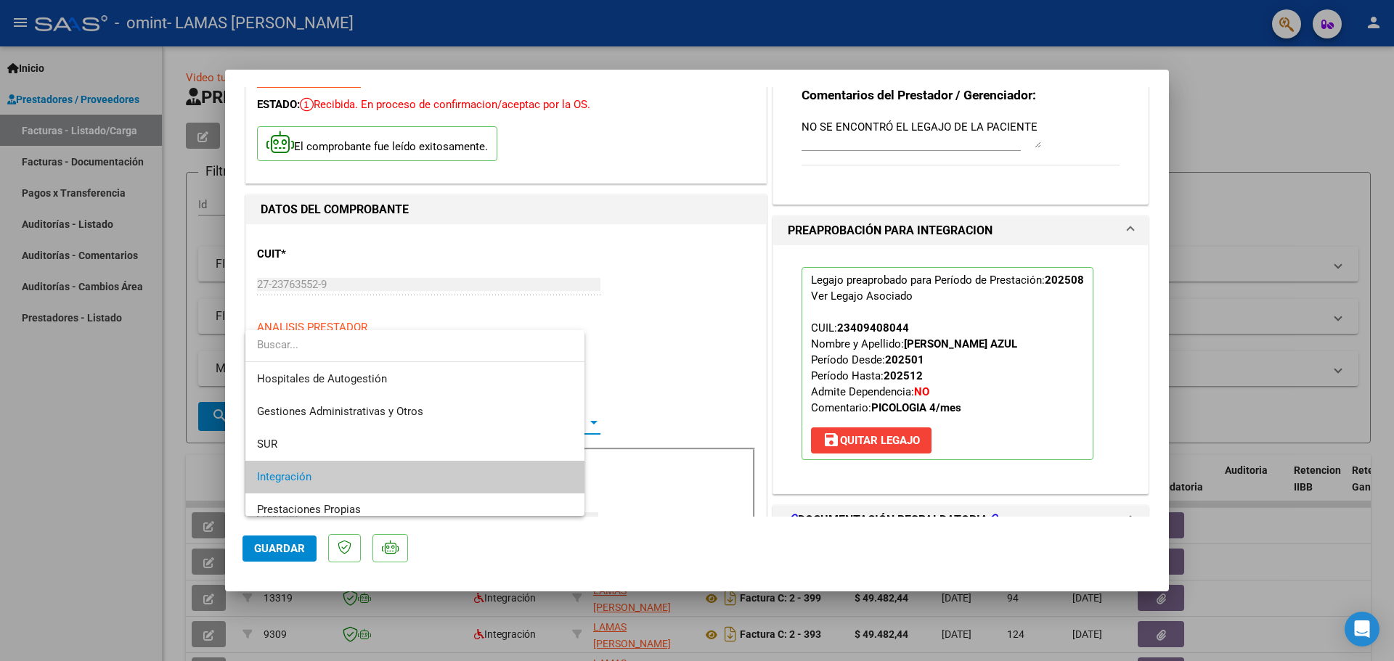
scroll to position [54, 0]
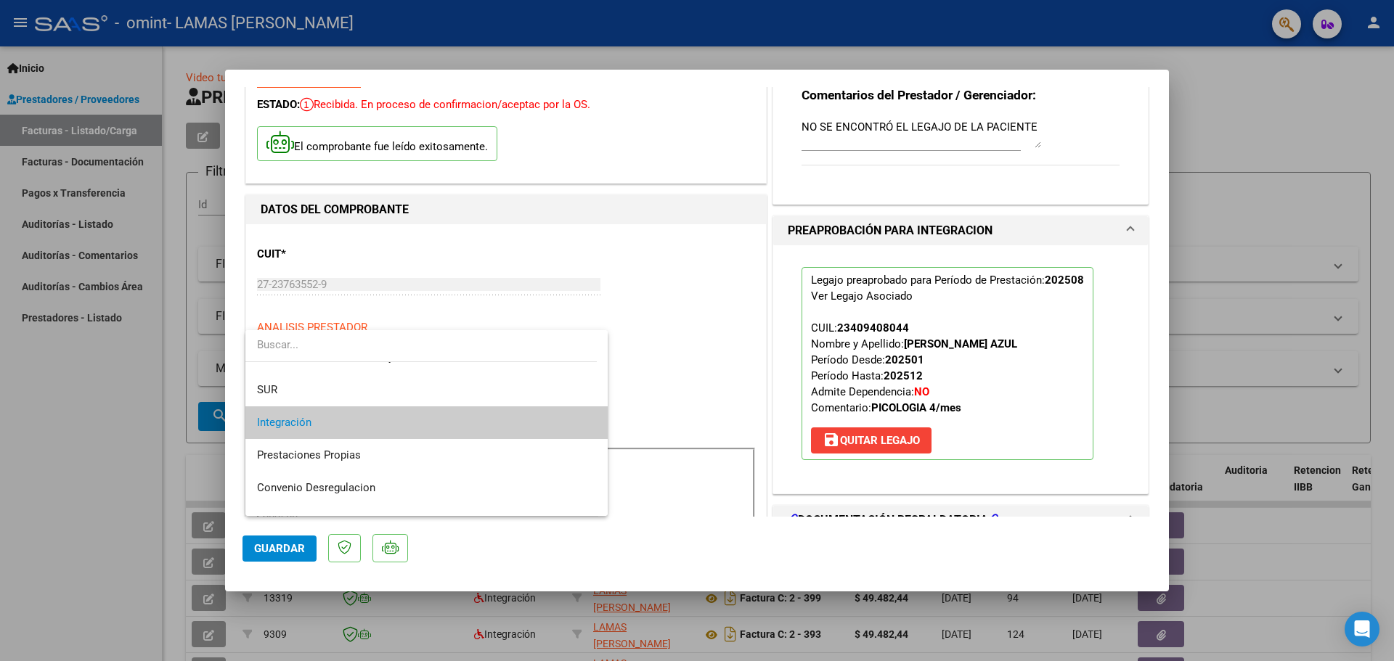
click at [646, 329] on div at bounding box center [697, 330] width 1394 height 661
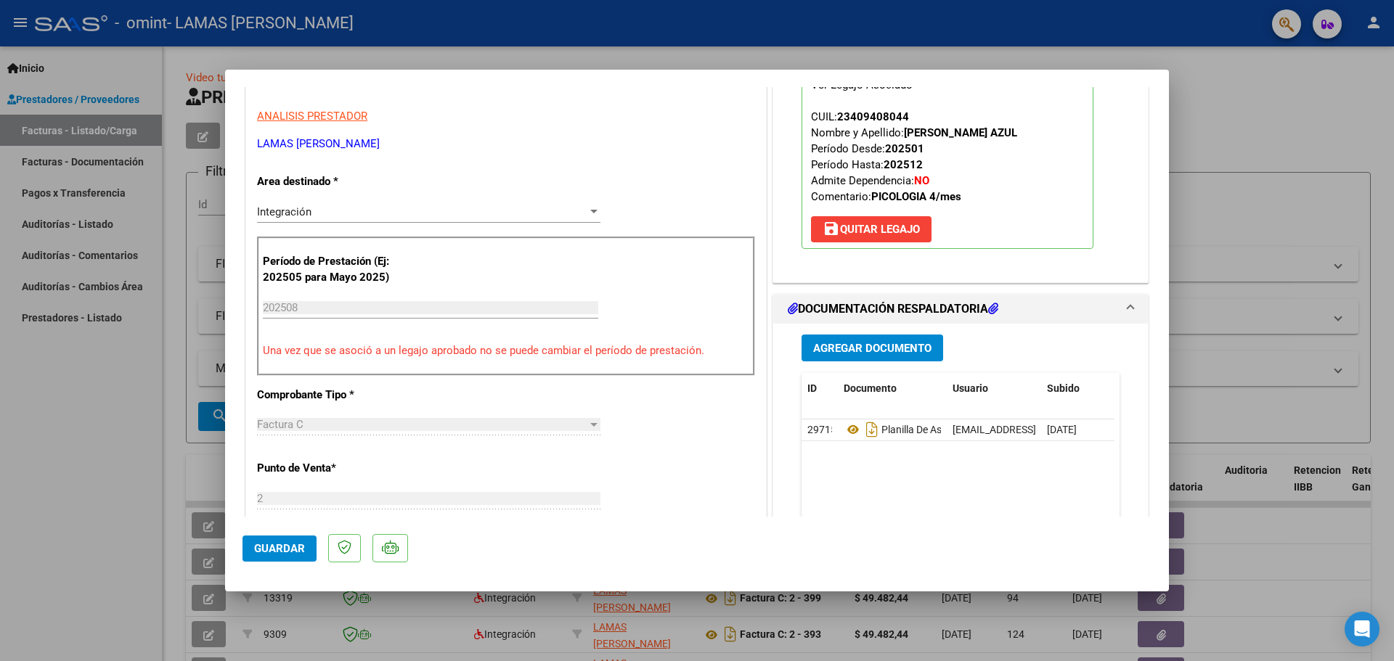
scroll to position [290, 0]
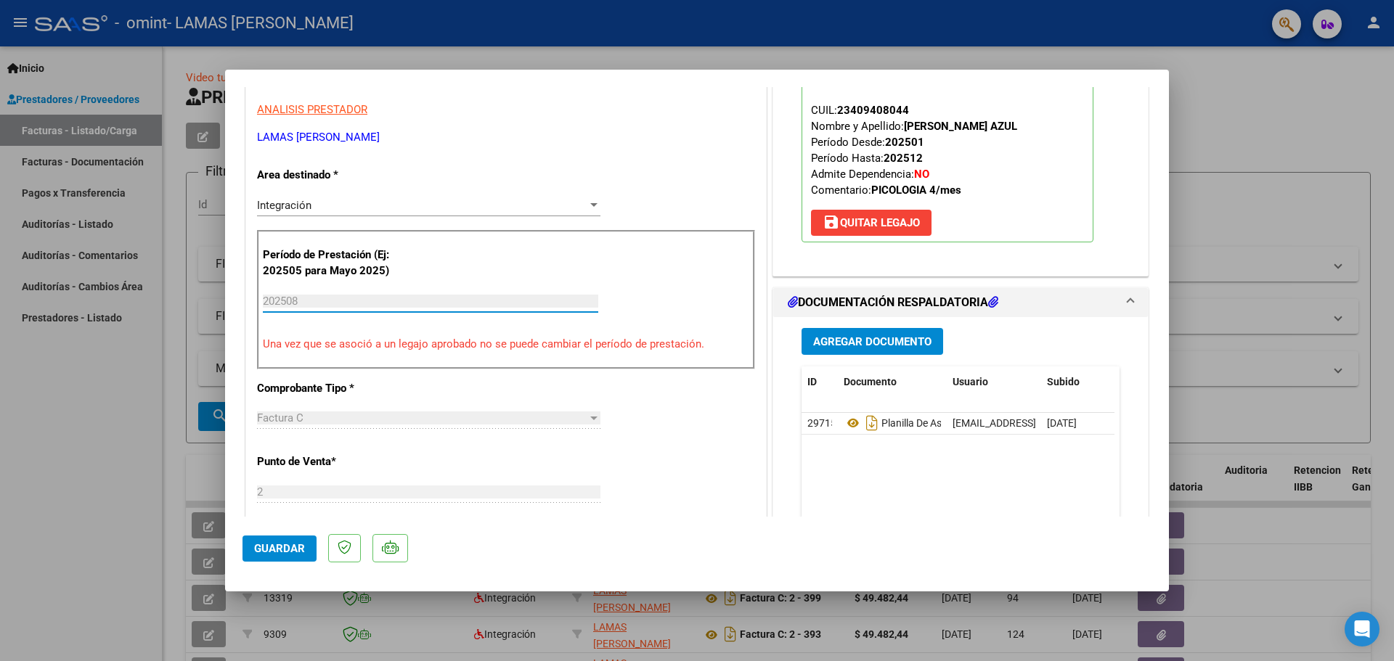
click at [315, 297] on input "202508" at bounding box center [430, 301] width 335 height 13
drag, startPoint x: 311, startPoint y: 298, endPoint x: 240, endPoint y: 295, distance: 70.5
click at [240, 295] on mat-dialog-content "COMPROBANTE VER COMPROBANTE ESTADO: Recibida. En proceso de confirmacion/acepta…" at bounding box center [697, 302] width 944 height 430
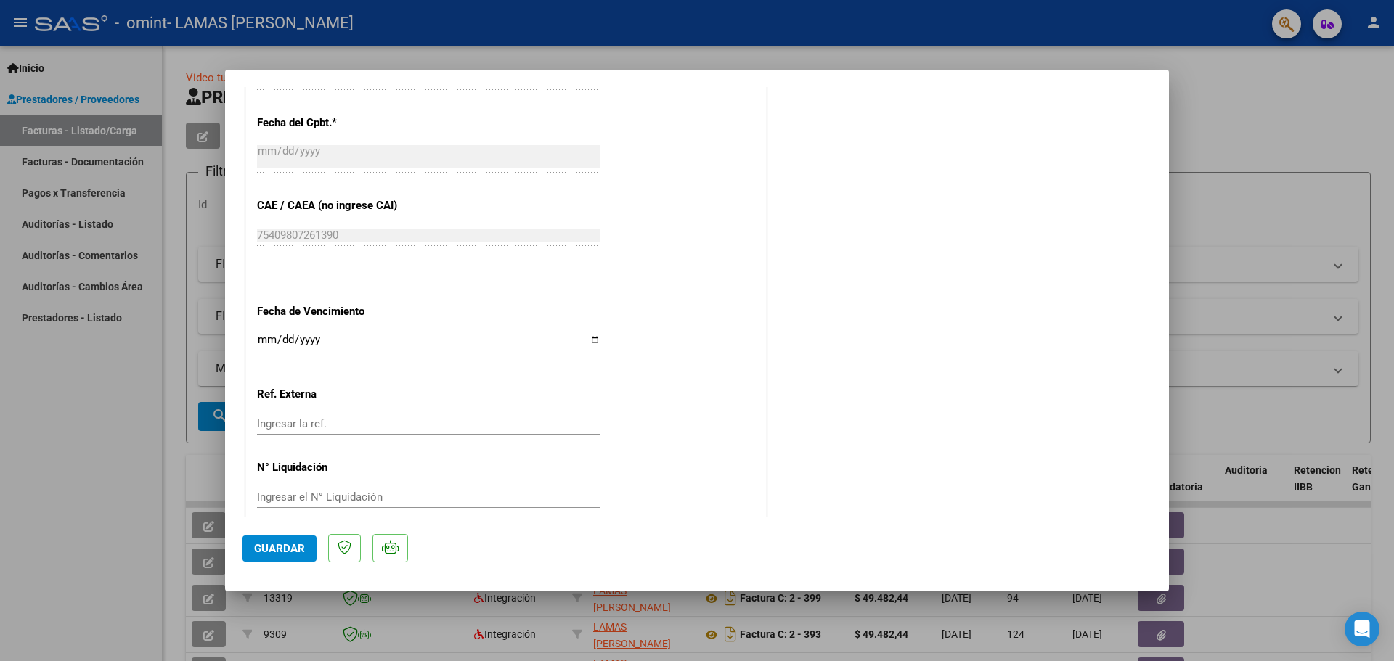
scroll to position [870, 0]
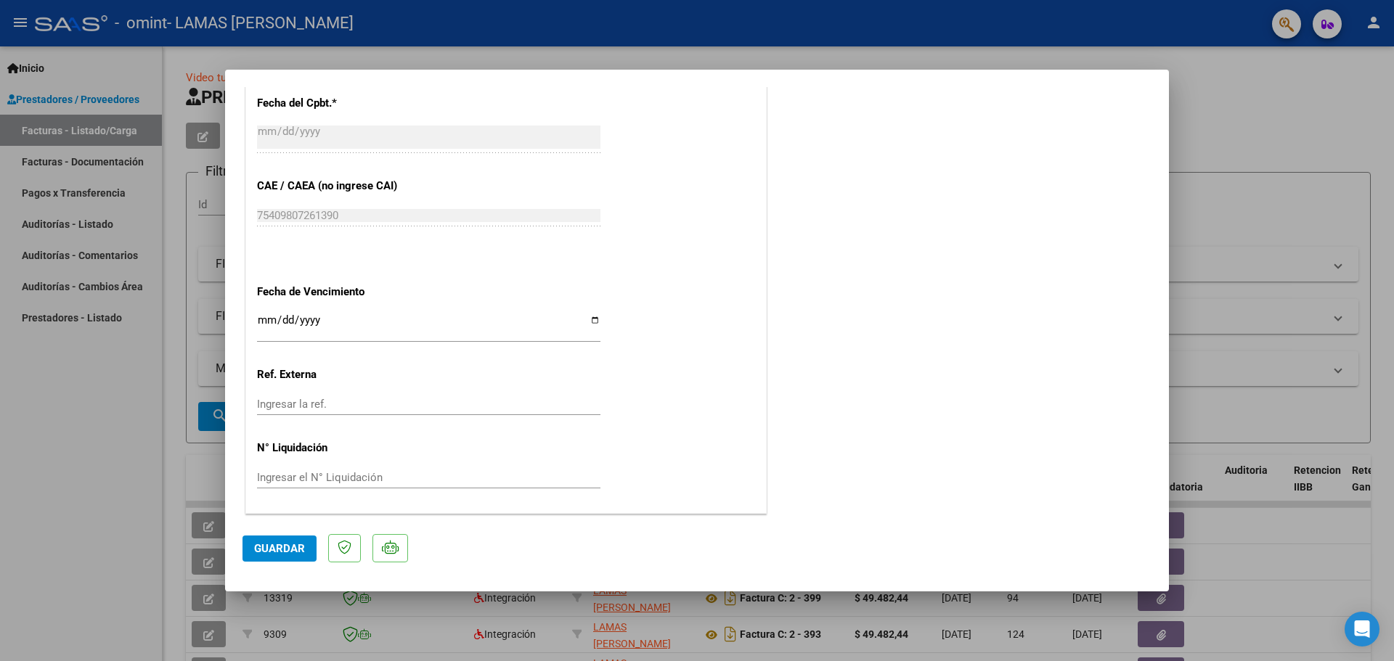
click at [261, 539] on button "Guardar" at bounding box center [279, 549] width 74 height 26
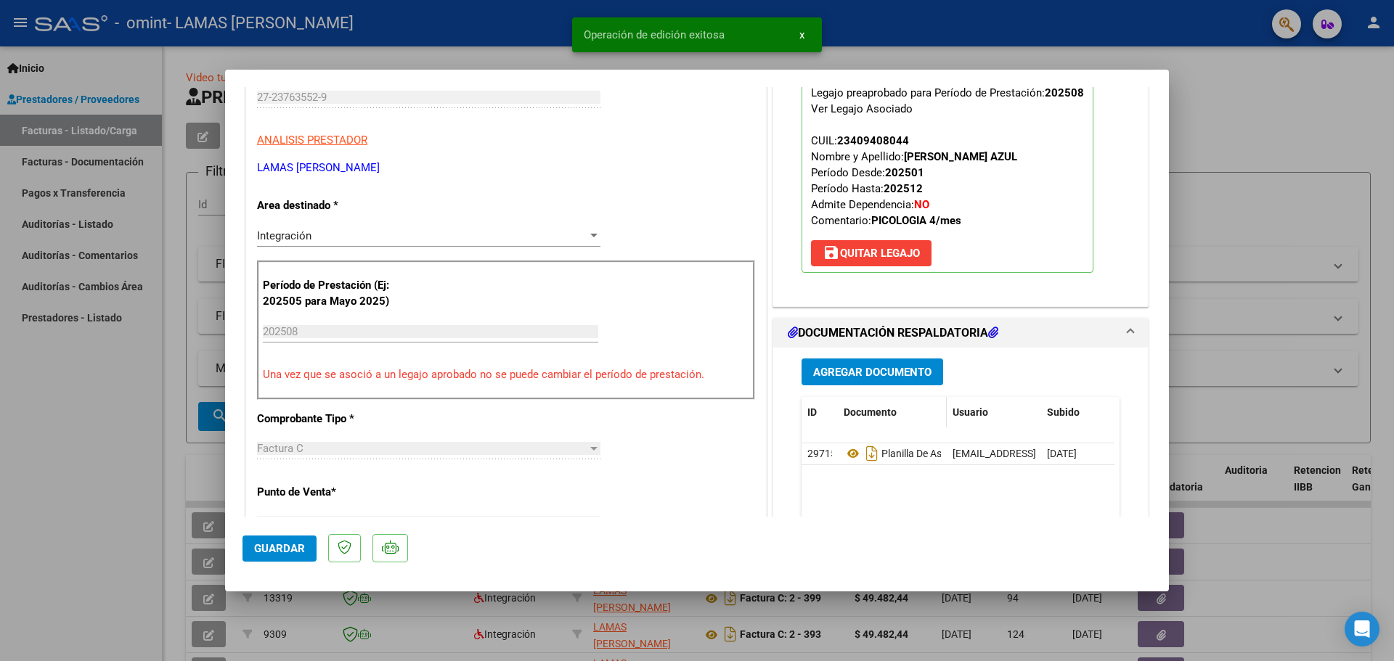
scroll to position [0, 0]
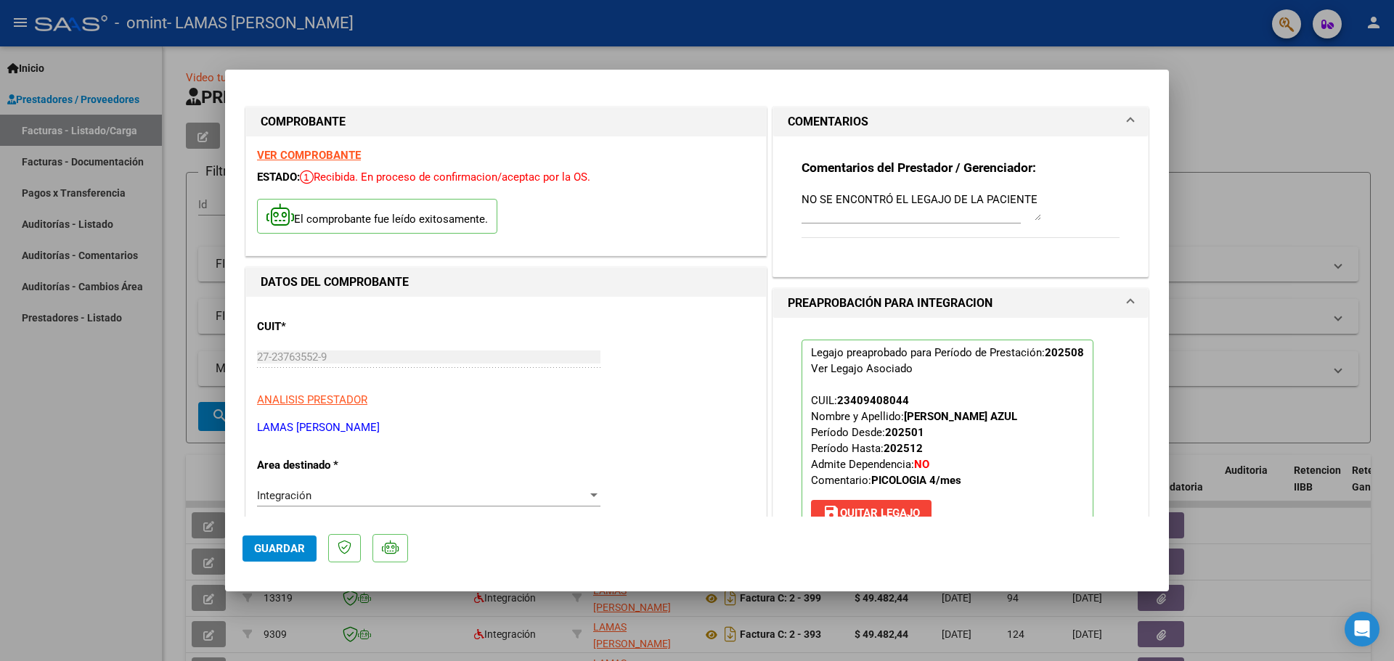
click at [370, 48] on div at bounding box center [697, 330] width 1394 height 661
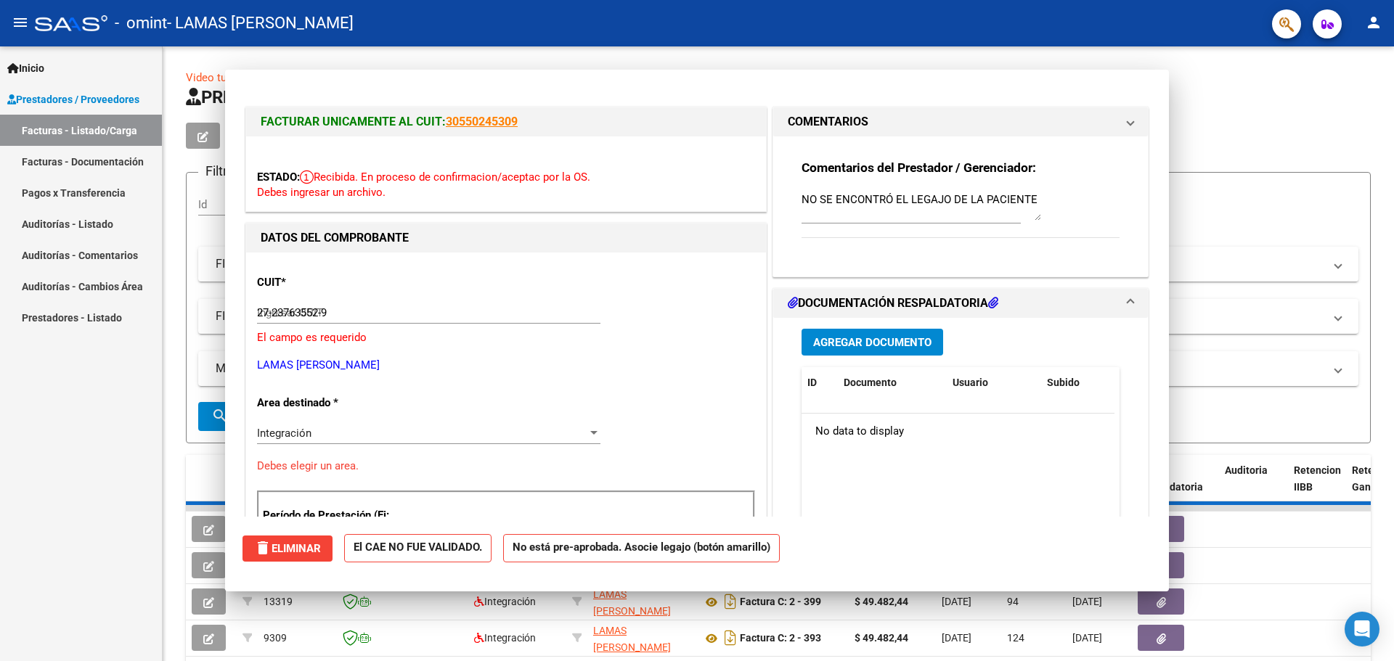
type input "$ 0,00"
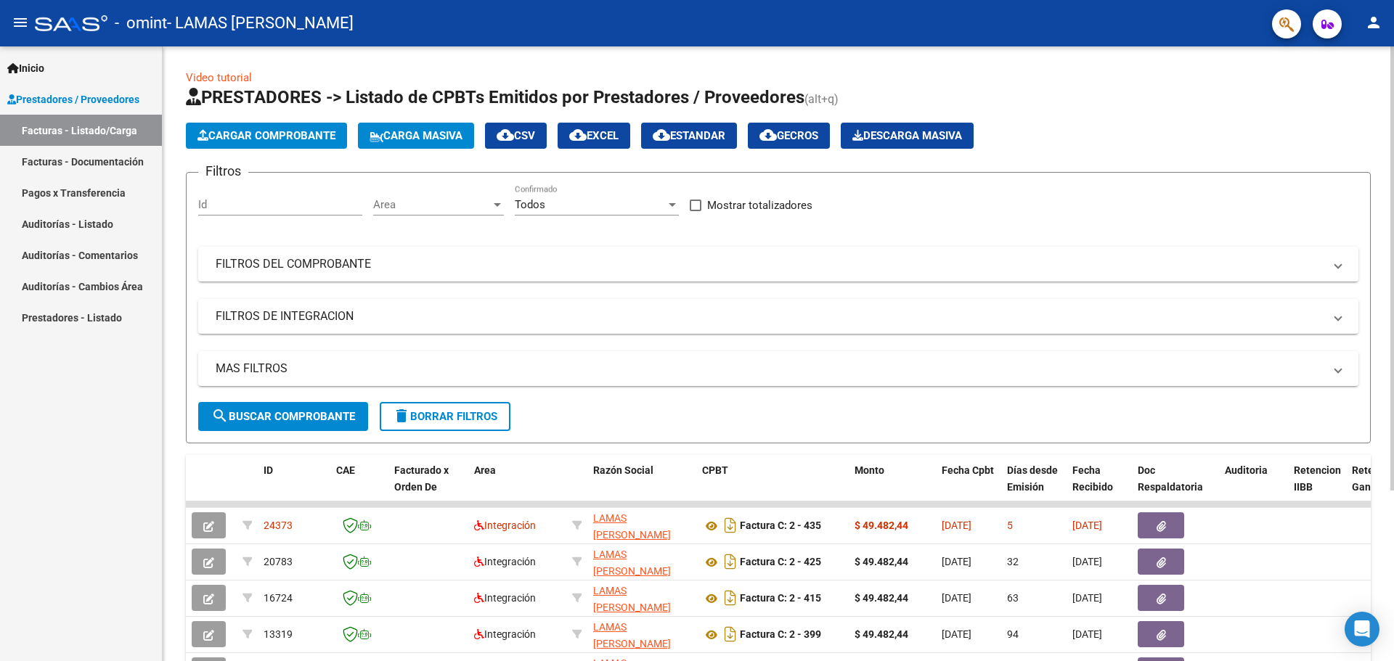
click at [231, 133] on span "Cargar Comprobante" at bounding box center [266, 135] width 138 height 13
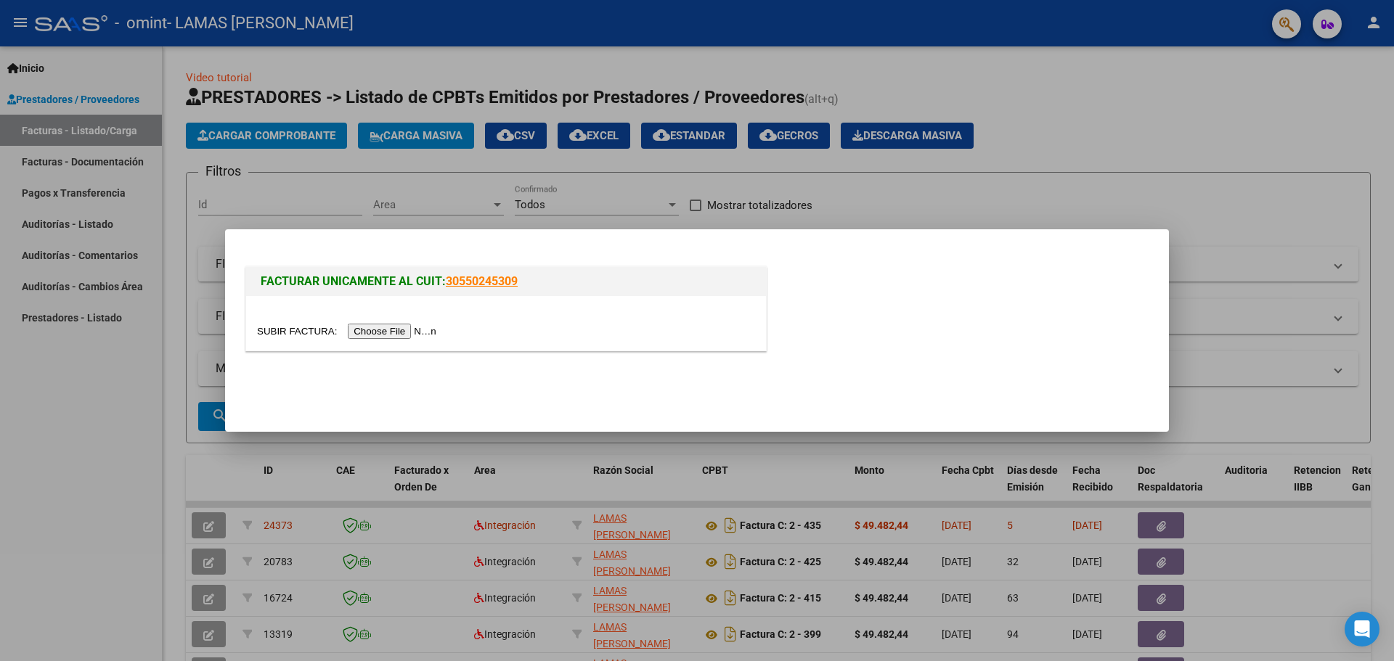
click at [359, 334] on input "file" at bounding box center [349, 331] width 184 height 15
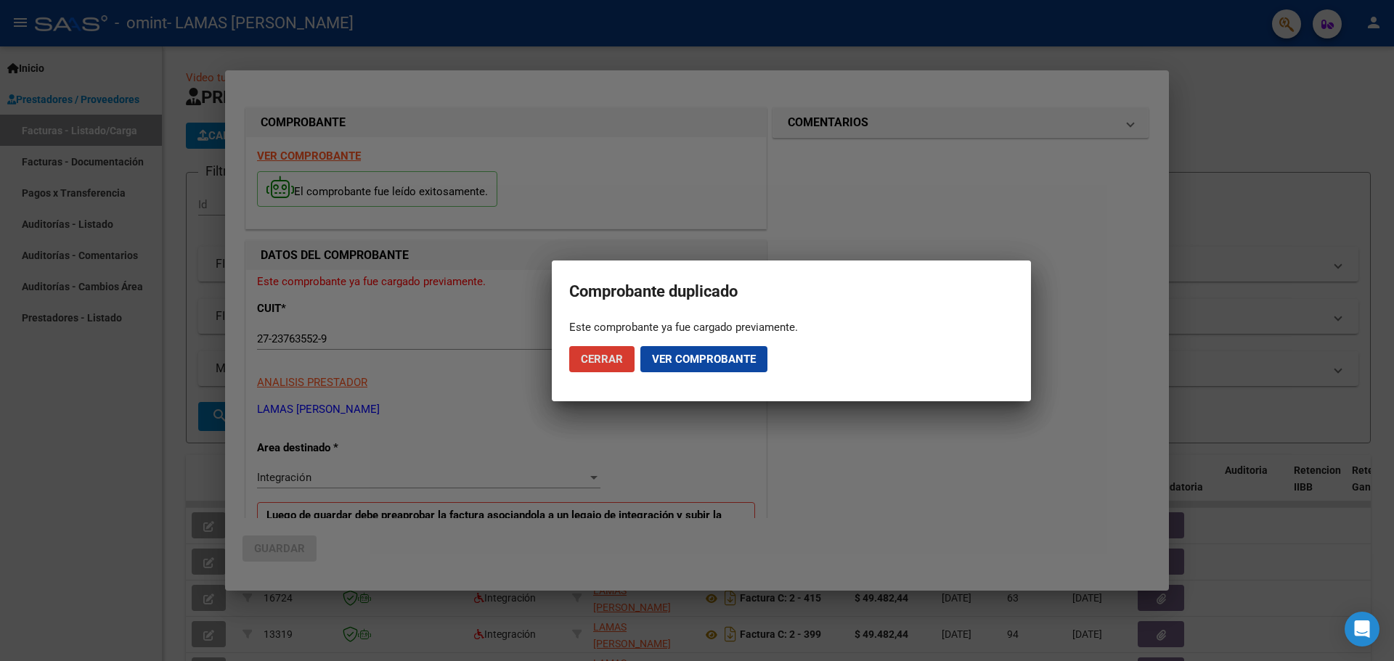
click at [607, 362] on span "Cerrar" at bounding box center [602, 359] width 42 height 13
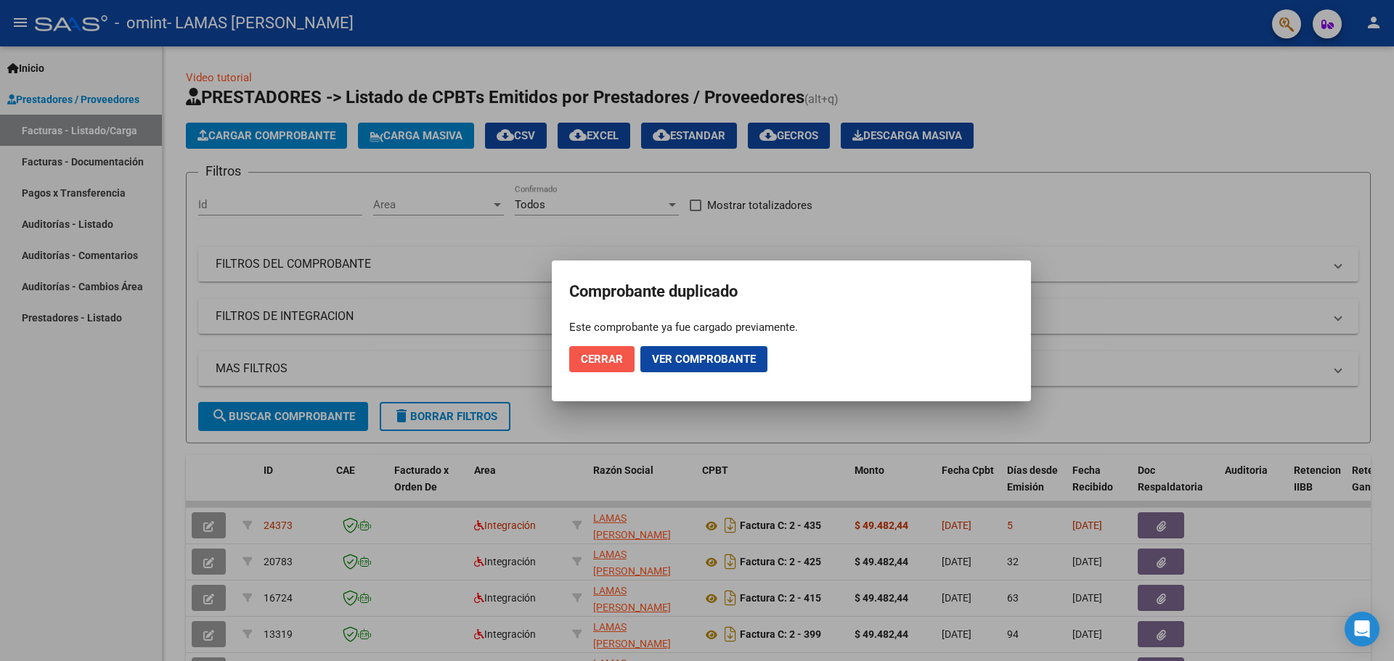
click at [606, 362] on span "Cerrar" at bounding box center [602, 359] width 42 height 13
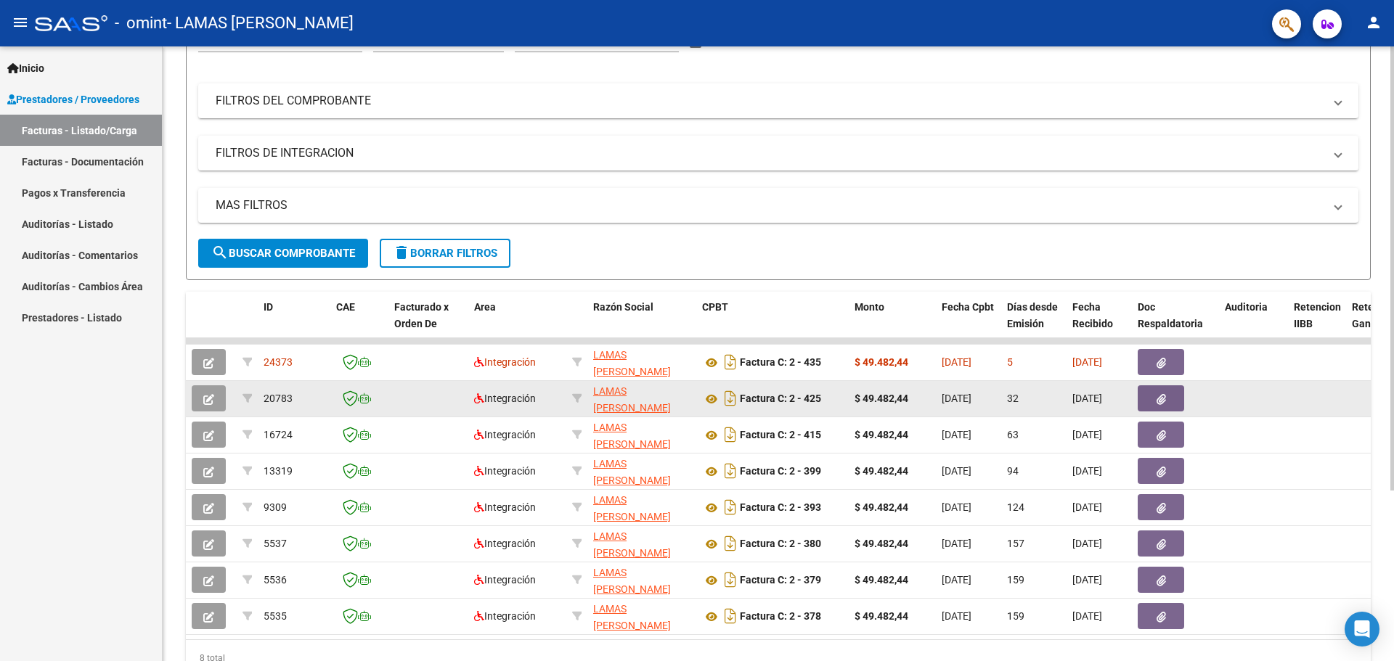
scroll to position [236, 0]
